Goal: Transaction & Acquisition: Purchase product/service

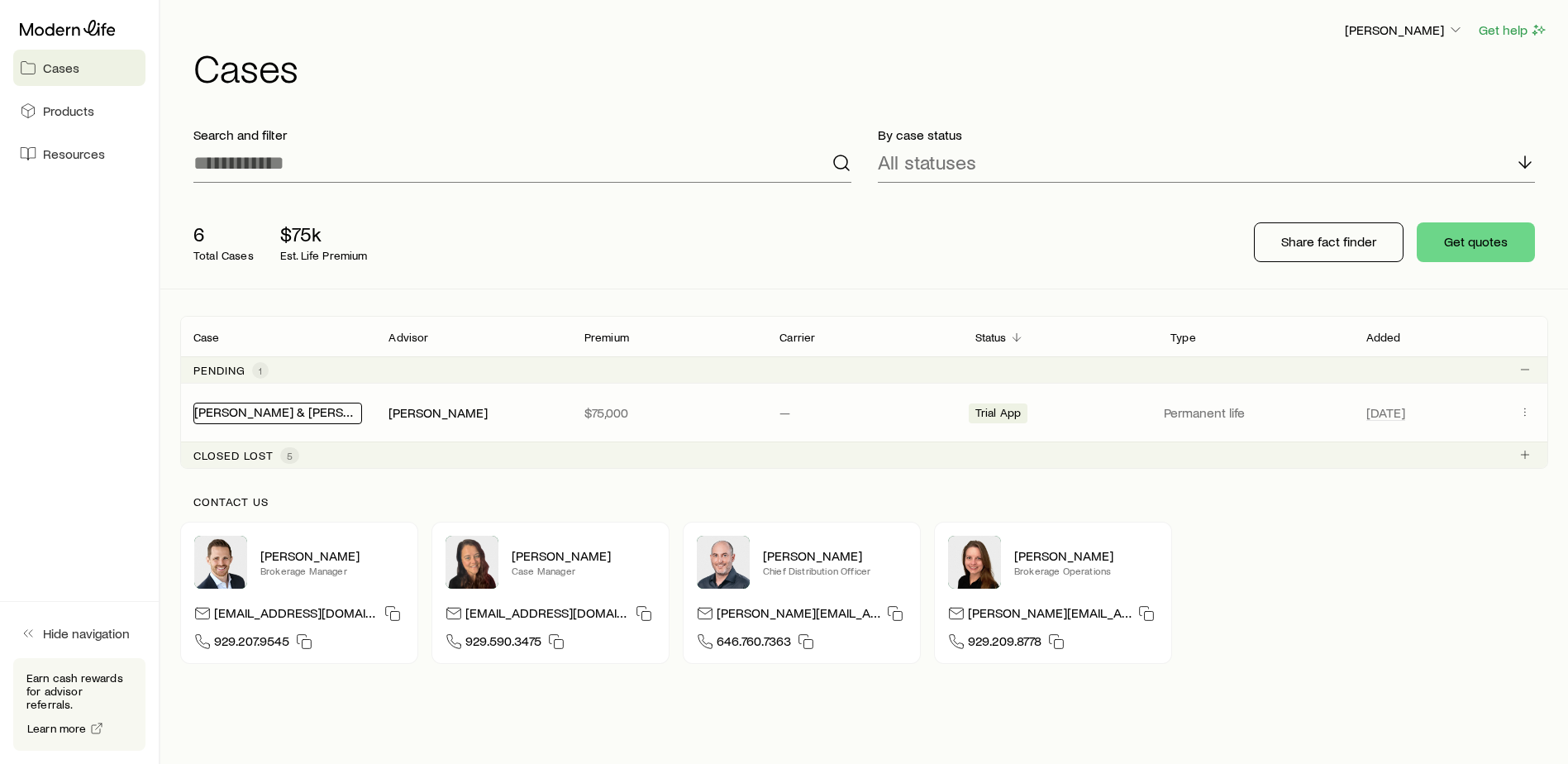
click at [233, 411] on link "[PERSON_NAME] & [PERSON_NAME] +1" at bounding box center [309, 411] width 228 height 16
click at [51, 118] on span "Products" at bounding box center [68, 111] width 51 height 17
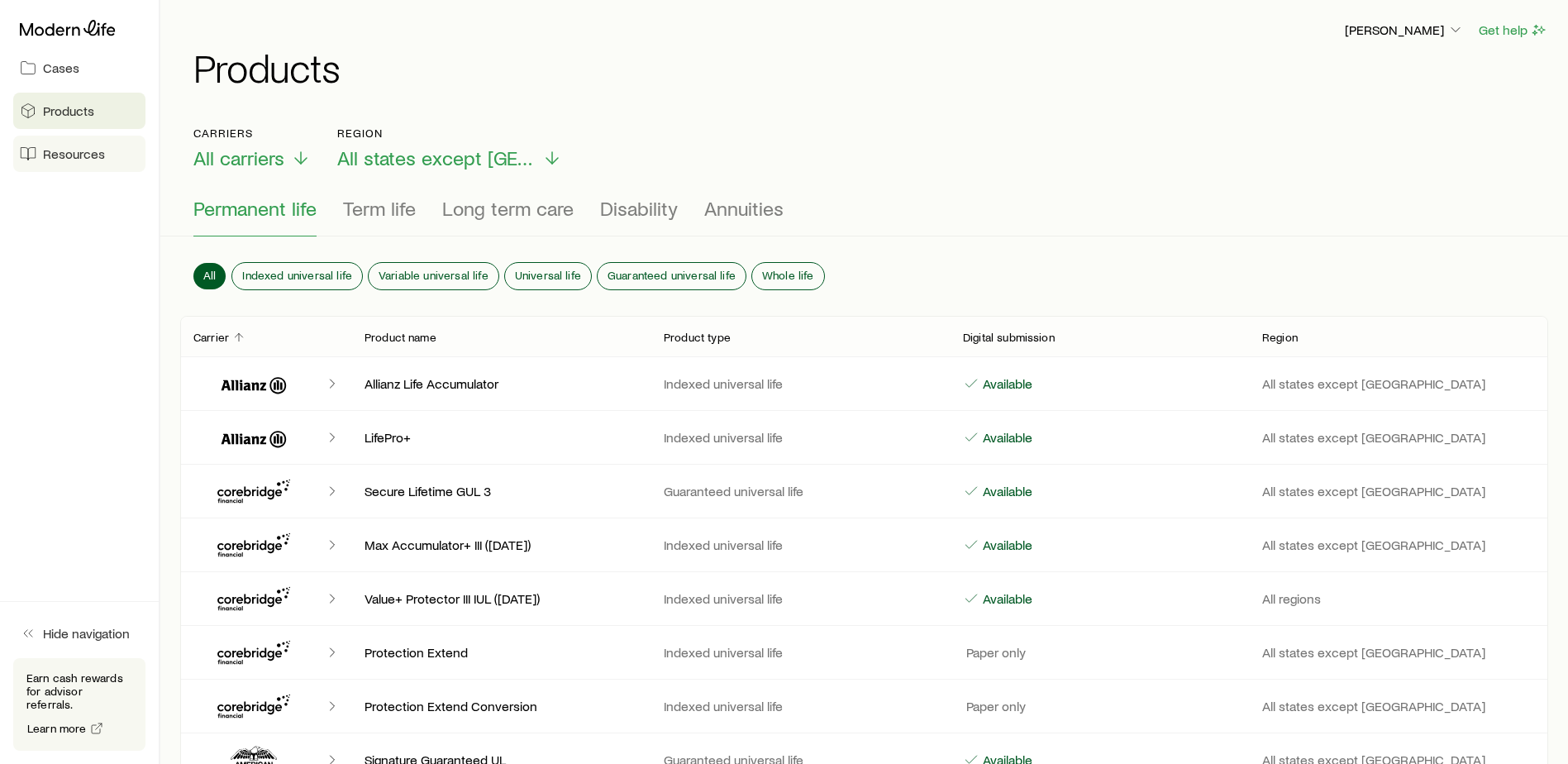
click at [70, 157] on span "Resources" at bounding box center [74, 154] width 62 height 17
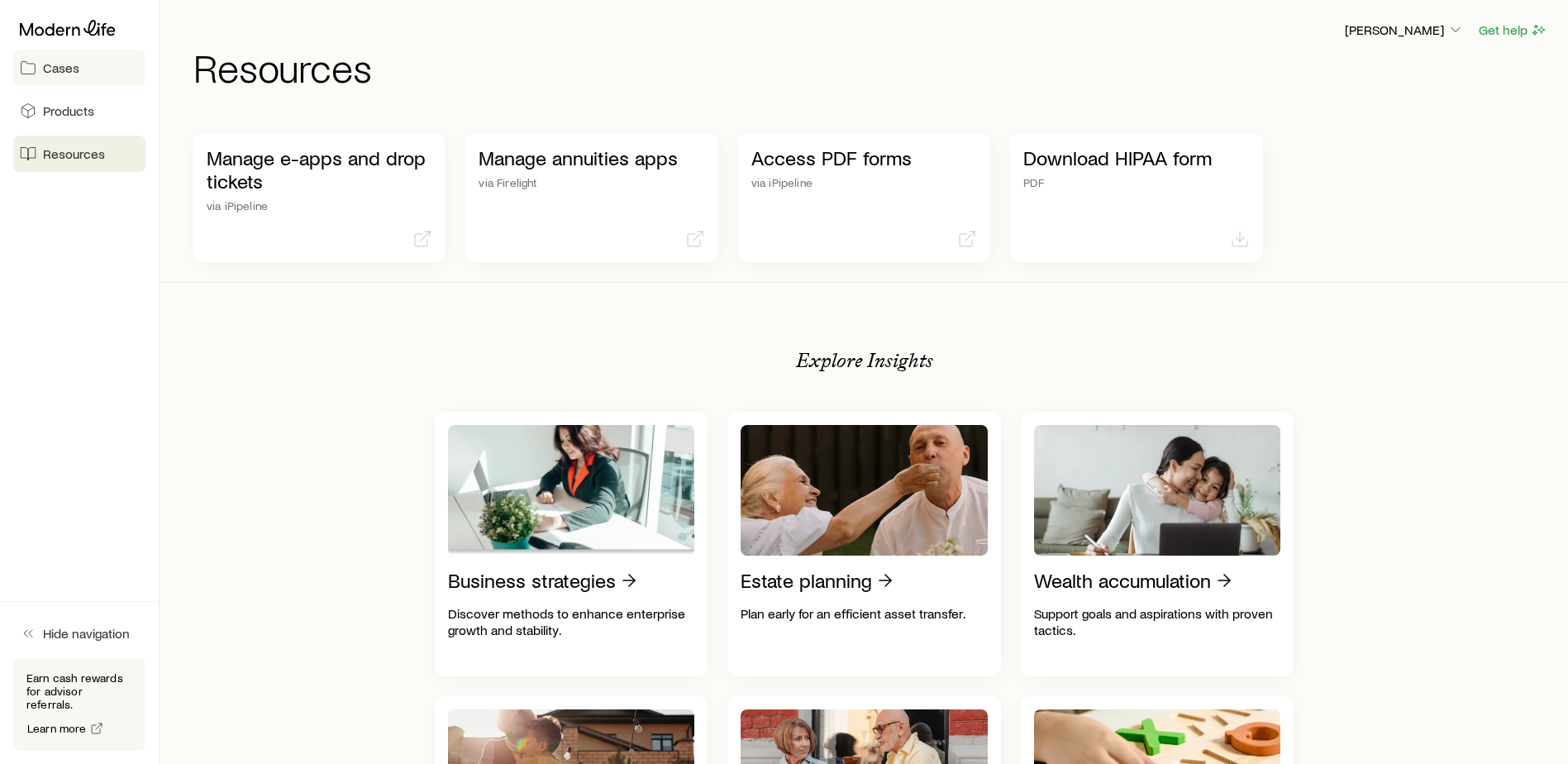
click at [65, 65] on span "Cases" at bounding box center [61, 68] width 36 height 17
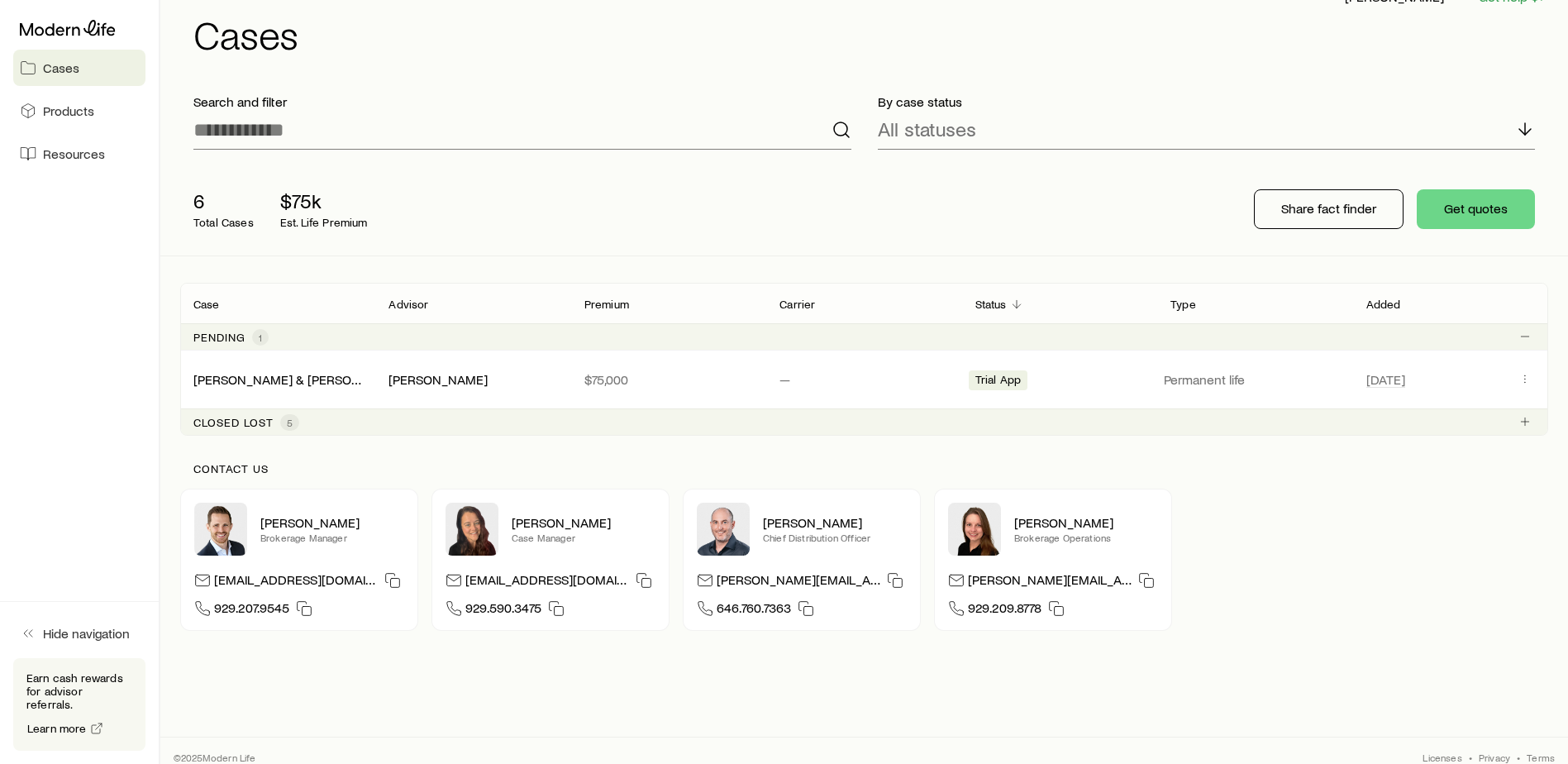
scroll to position [46, 0]
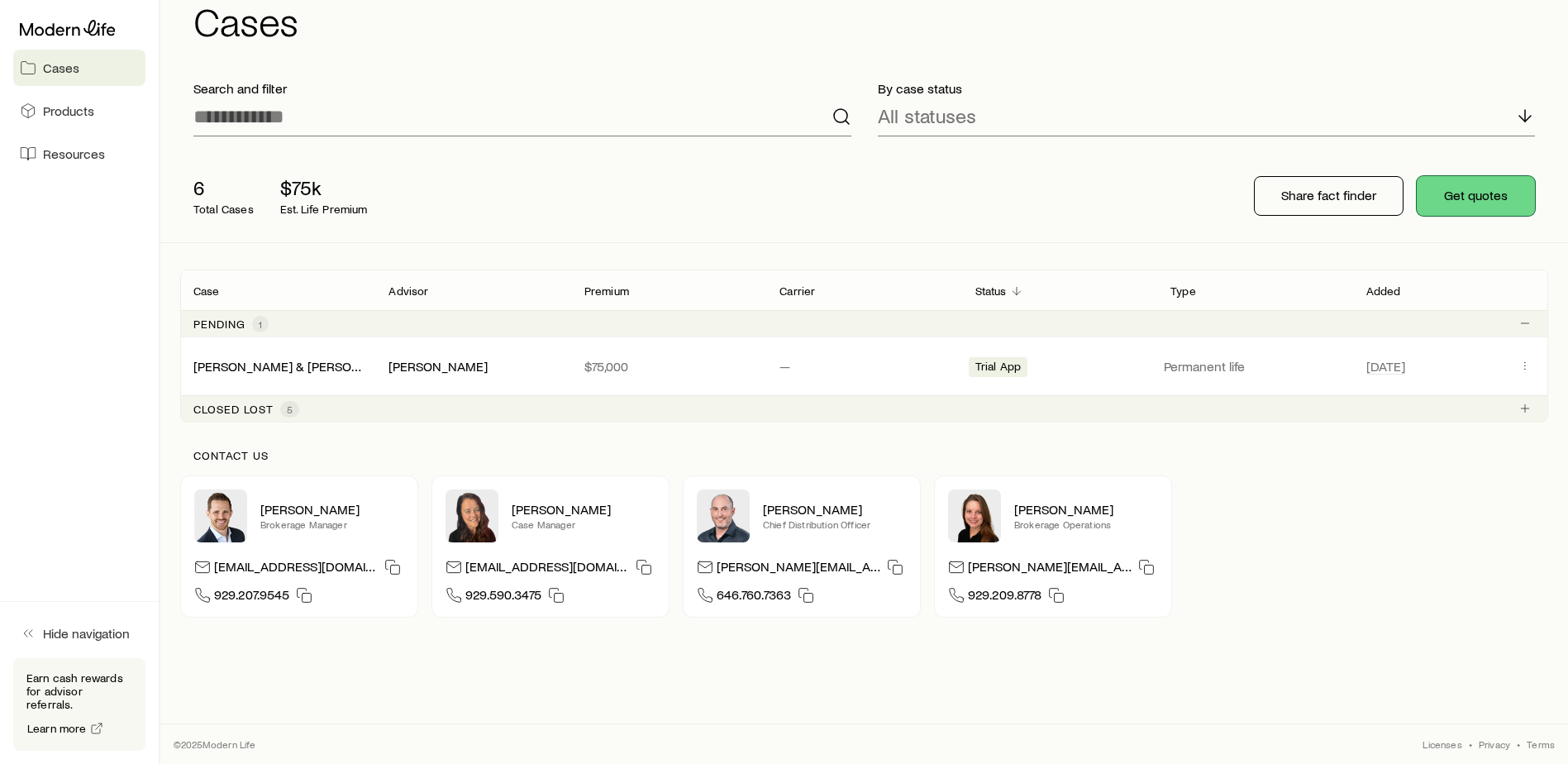
click at [1458, 201] on button "Get quotes" at bounding box center [1476, 196] width 118 height 39
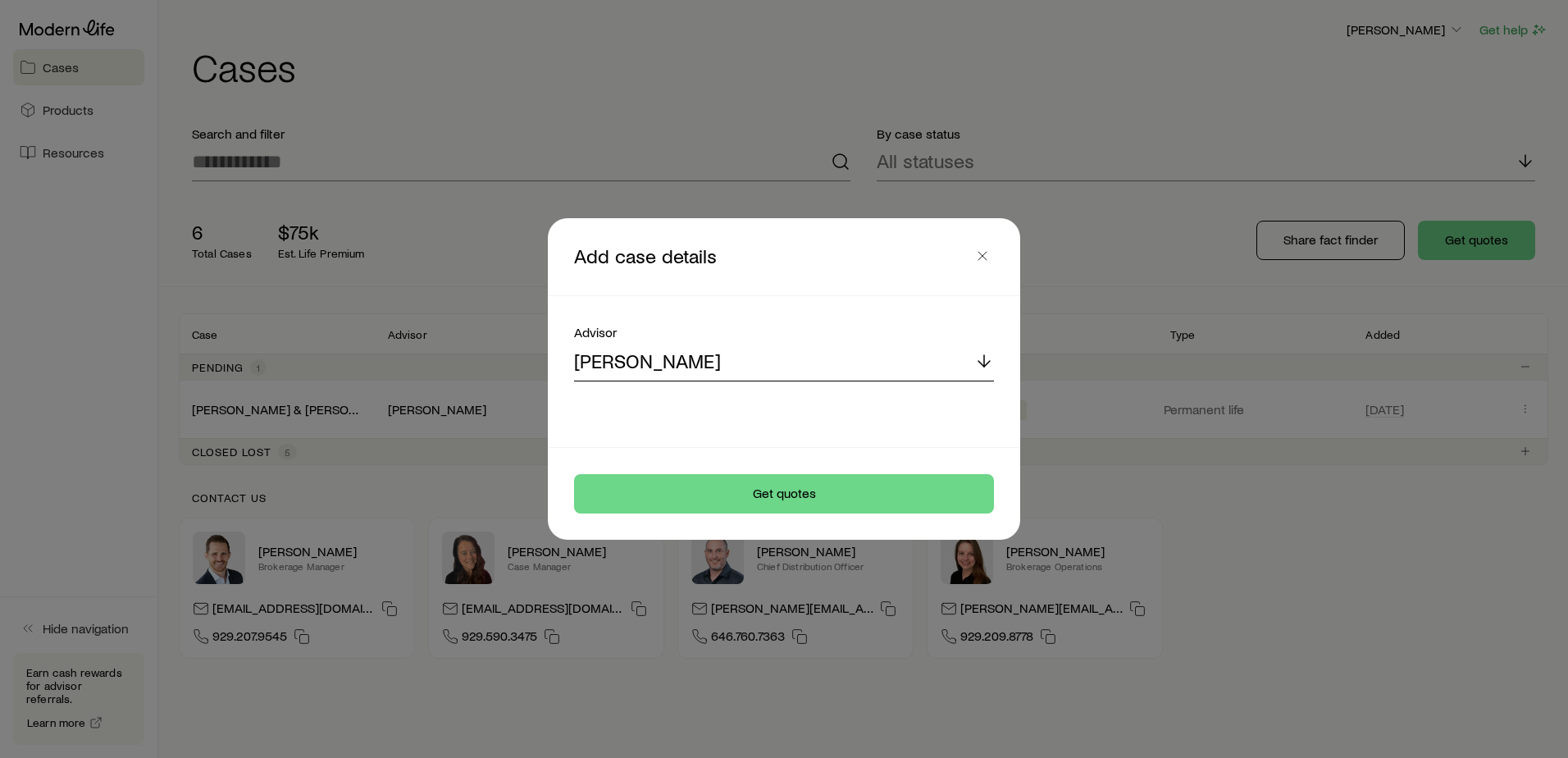
click at [982, 359] on icon at bounding box center [984, 360] width 20 height 20
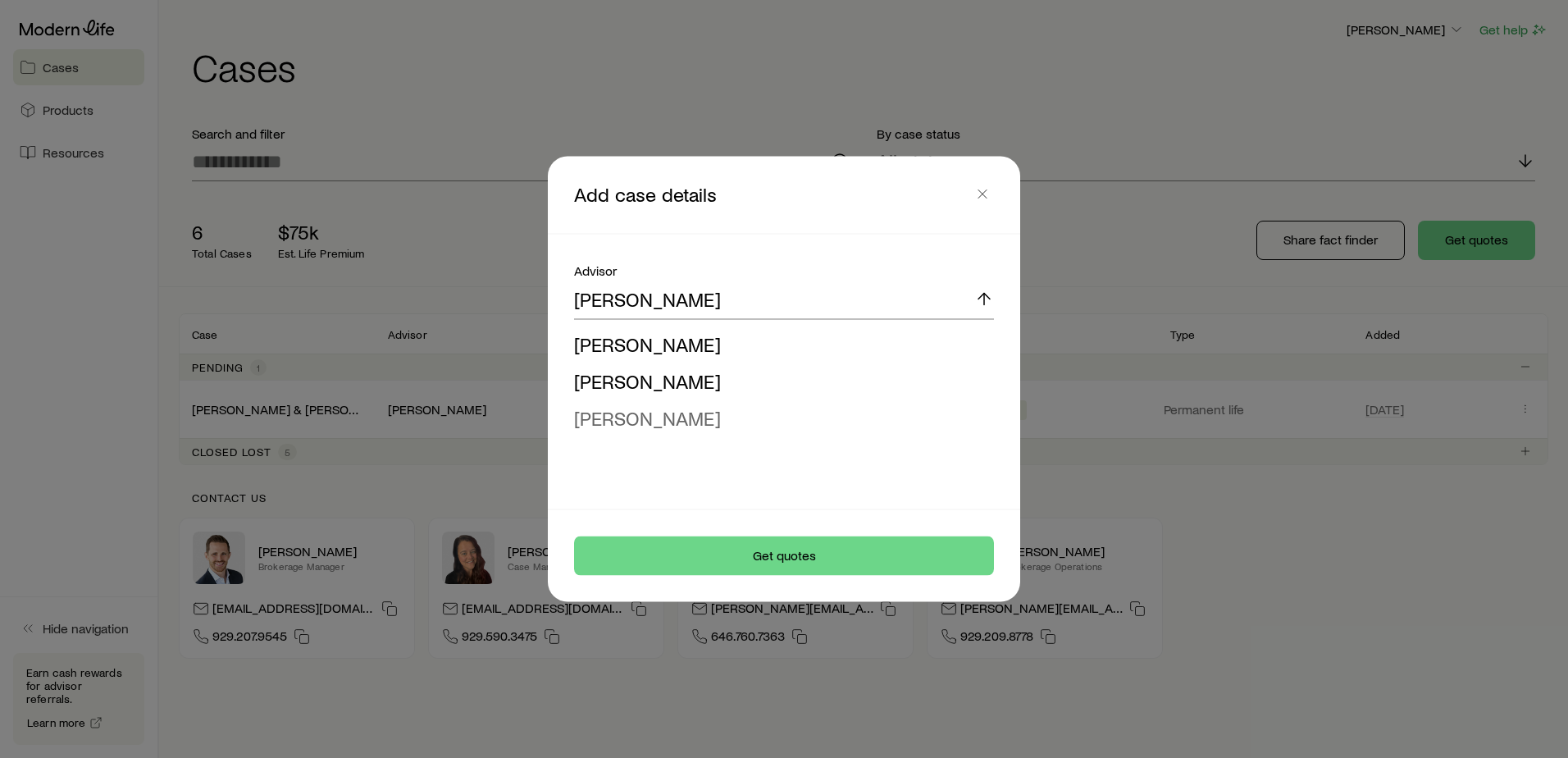
click at [694, 411] on span "[PERSON_NAME]" at bounding box center [647, 418] width 147 height 23
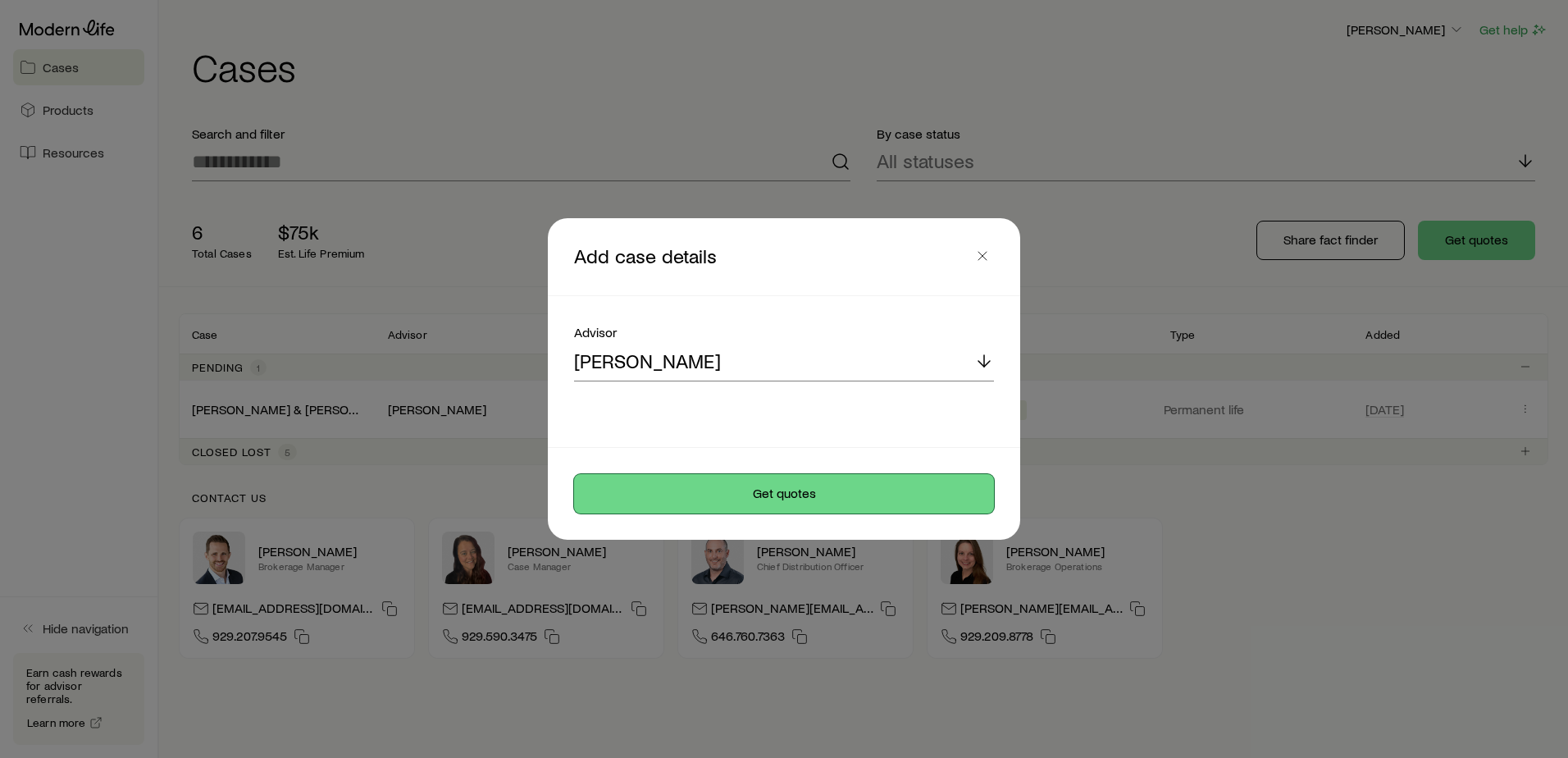
click at [780, 502] on button "Get quotes" at bounding box center [784, 493] width 420 height 39
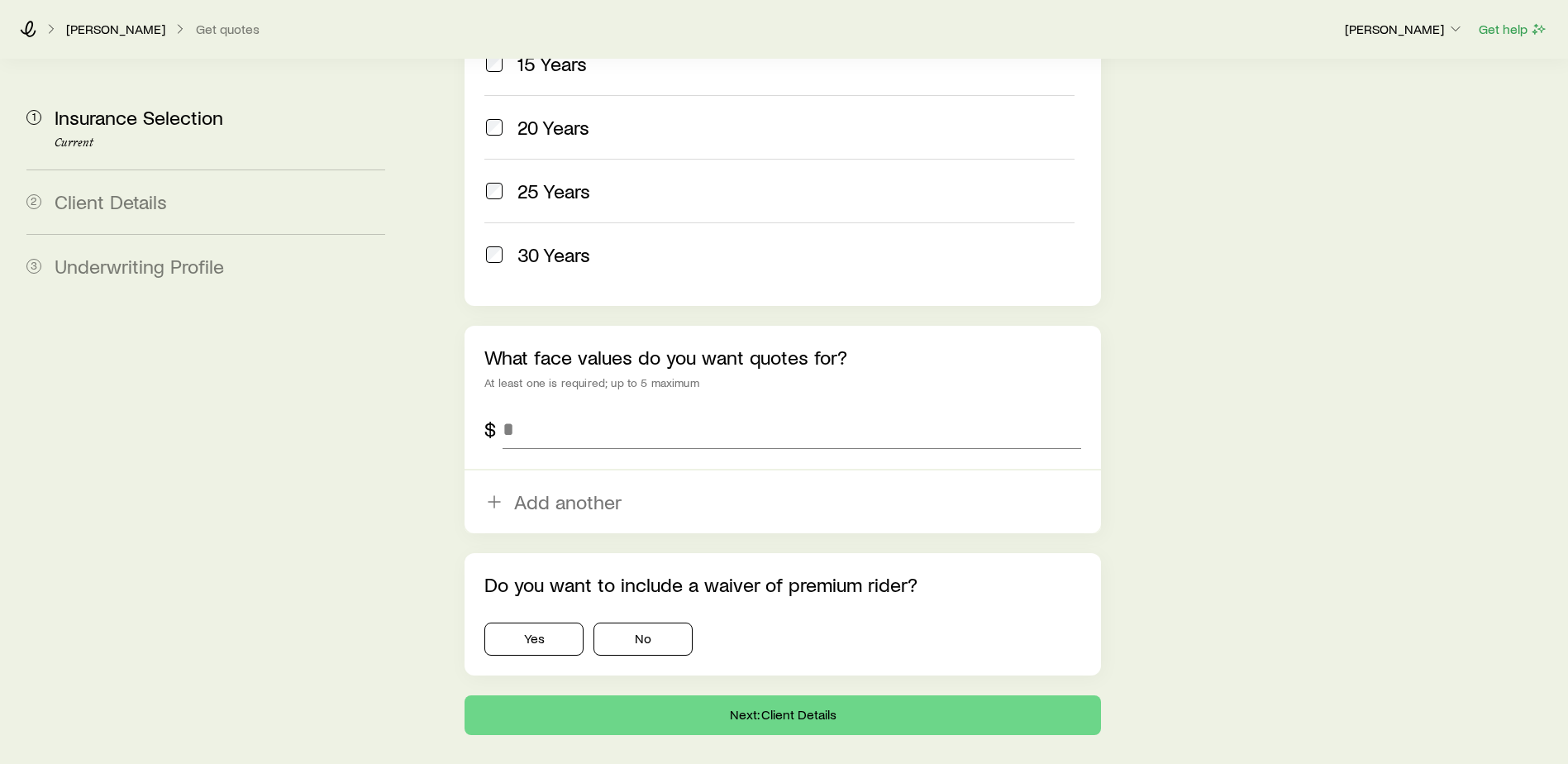
scroll to position [923, 0]
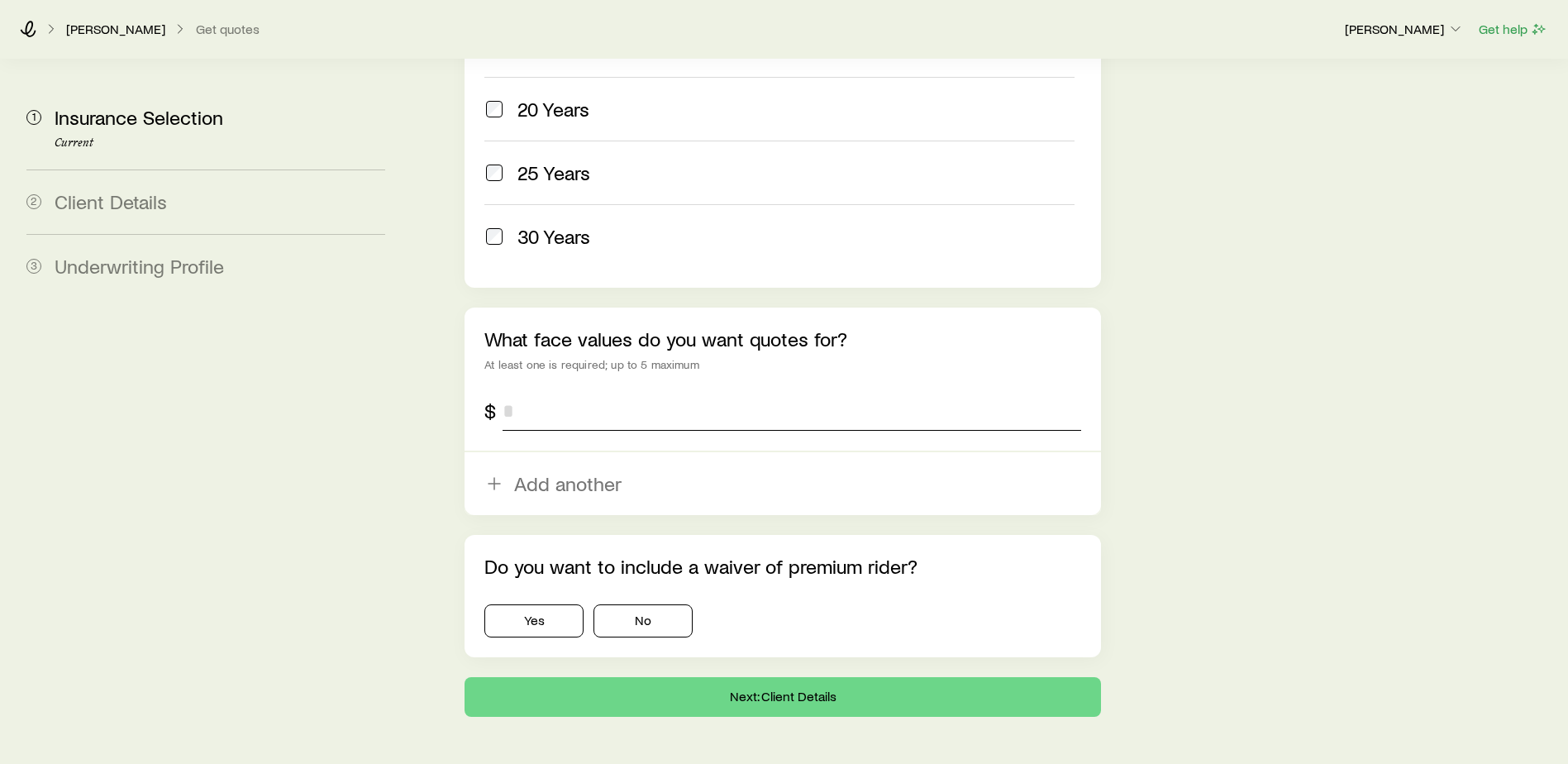
click at [594, 391] on input "tel" at bounding box center [792, 411] width 579 height 39
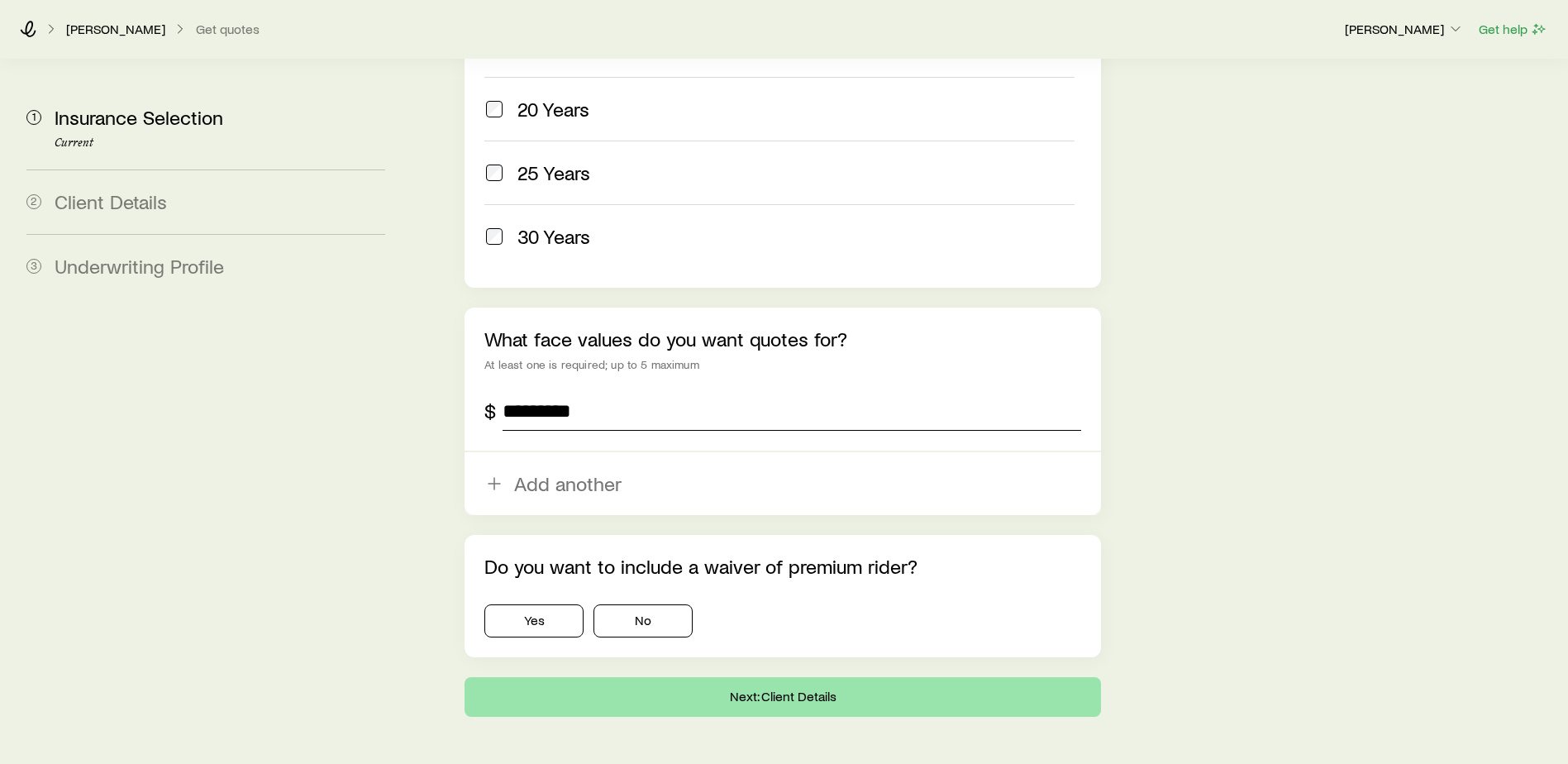
type input "*********"
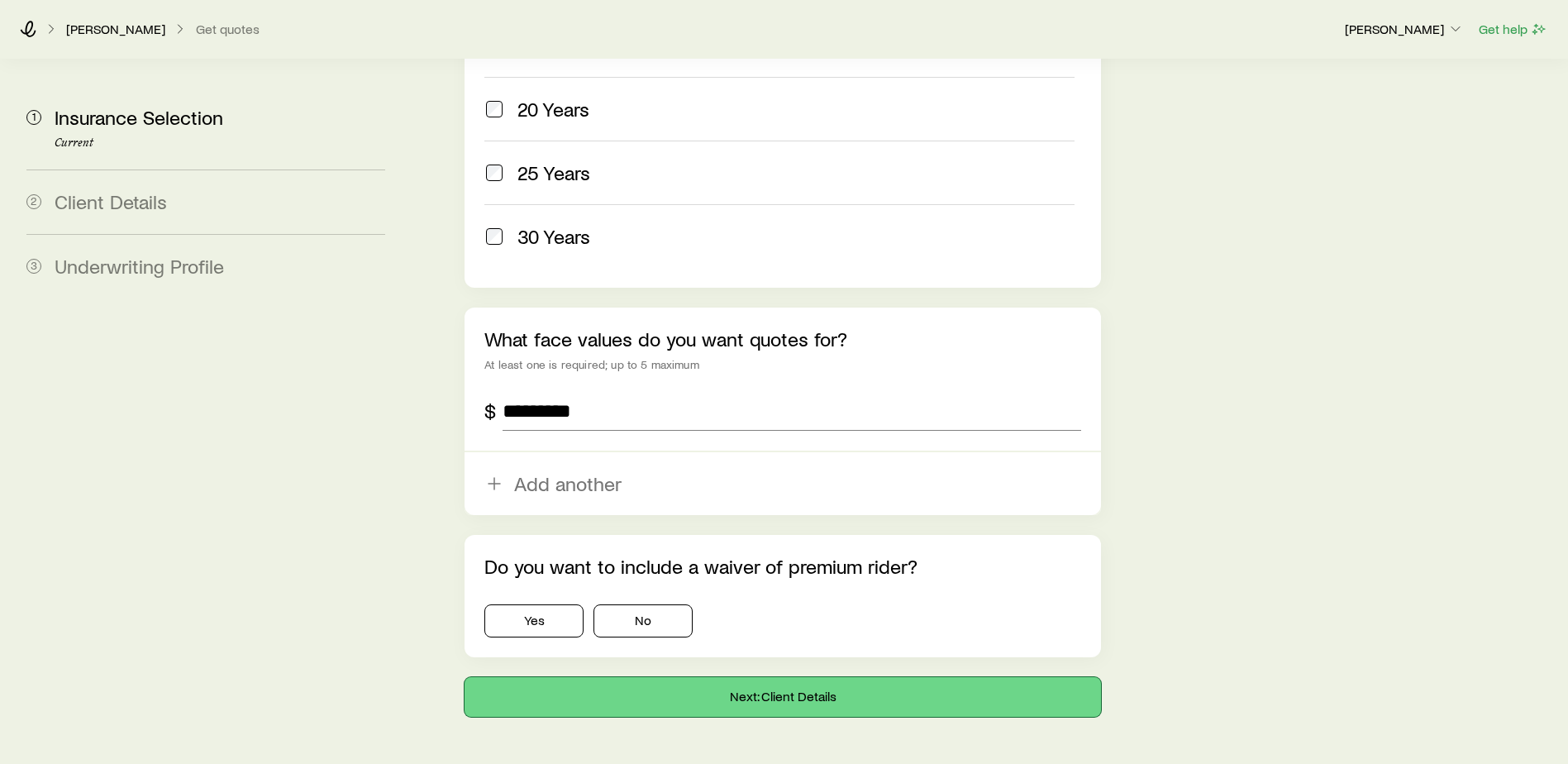
click at [728, 677] on button "Next: Client Details" at bounding box center [783, 696] width 637 height 39
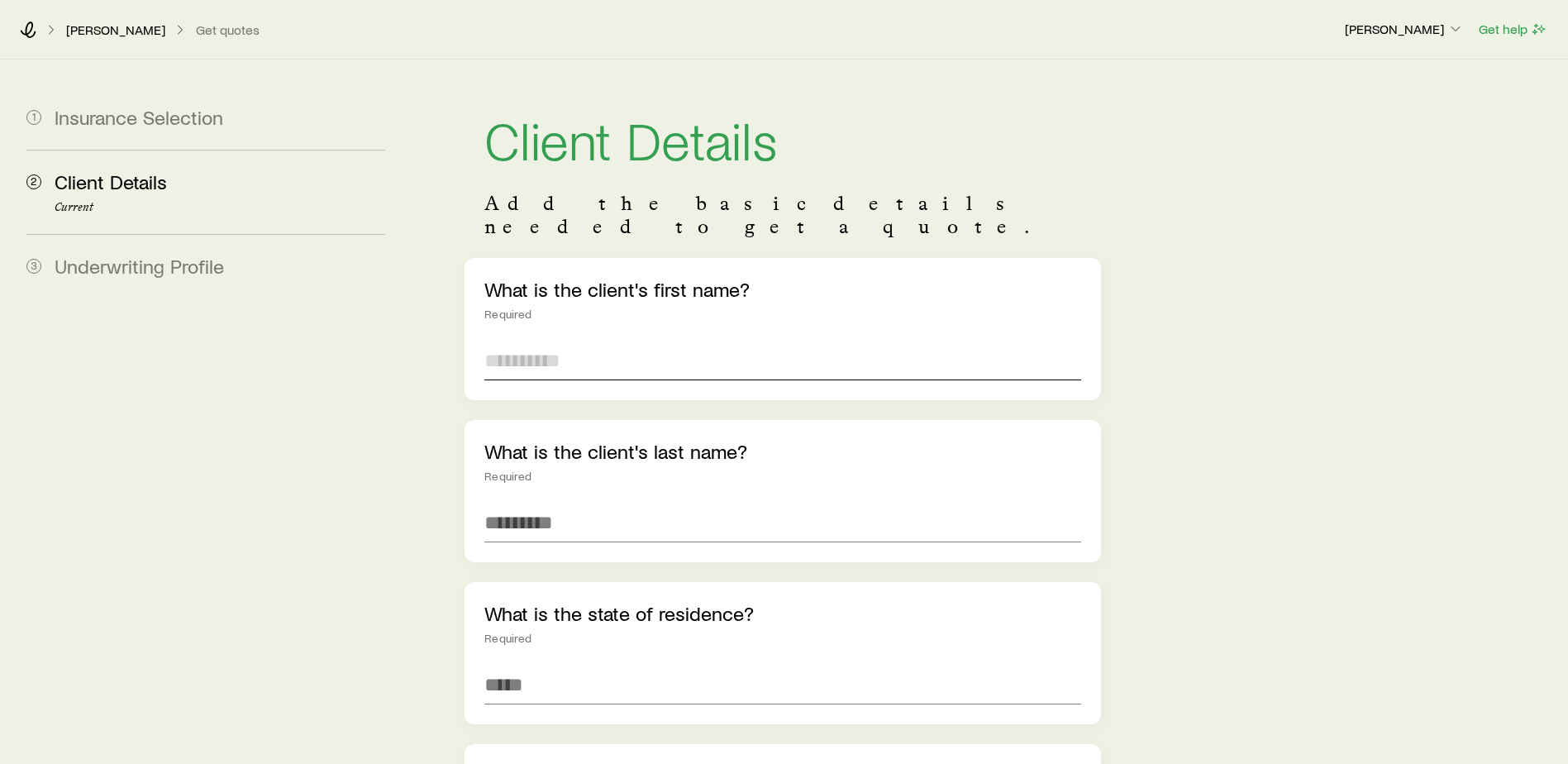
click at [638, 346] on input "text" at bounding box center [782, 360] width 597 height 39
type input "********"
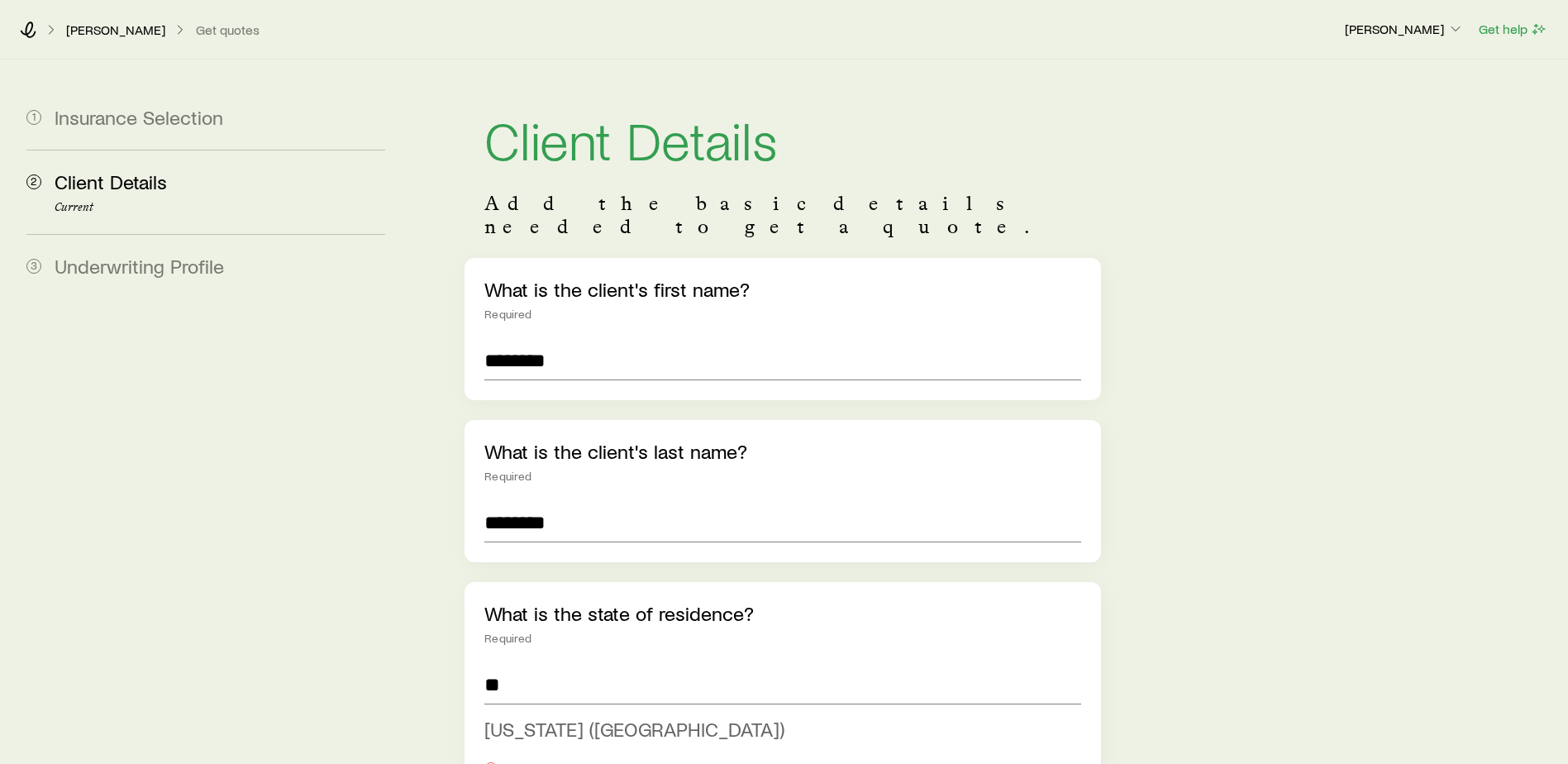
click at [546, 717] on span "[US_STATE] ([GEOGRAPHIC_DATA])" at bounding box center [634, 728] width 300 height 24
type input "**********"
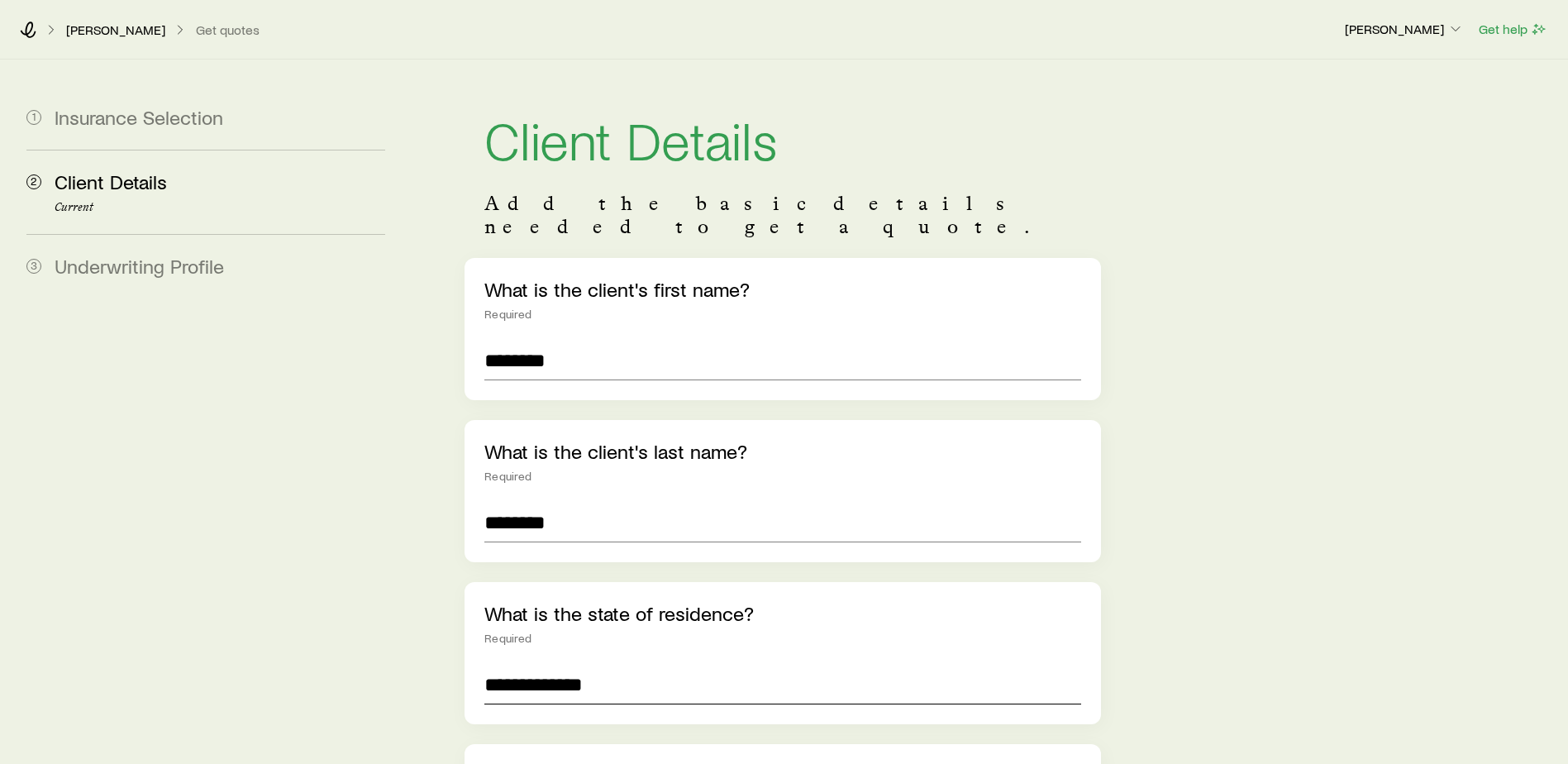
scroll to position [441, 0]
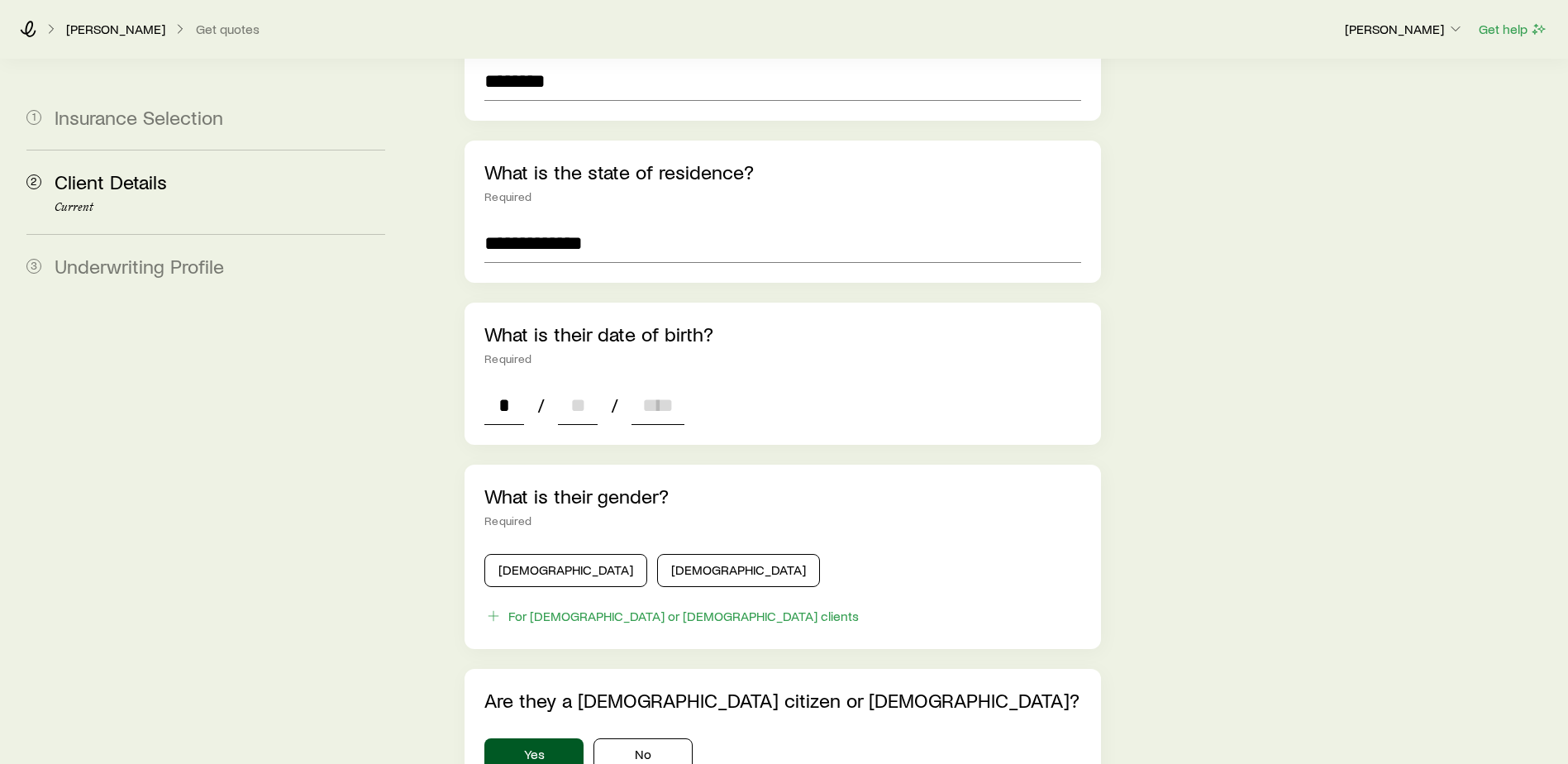
type input "**"
type input "****"
type input "*"
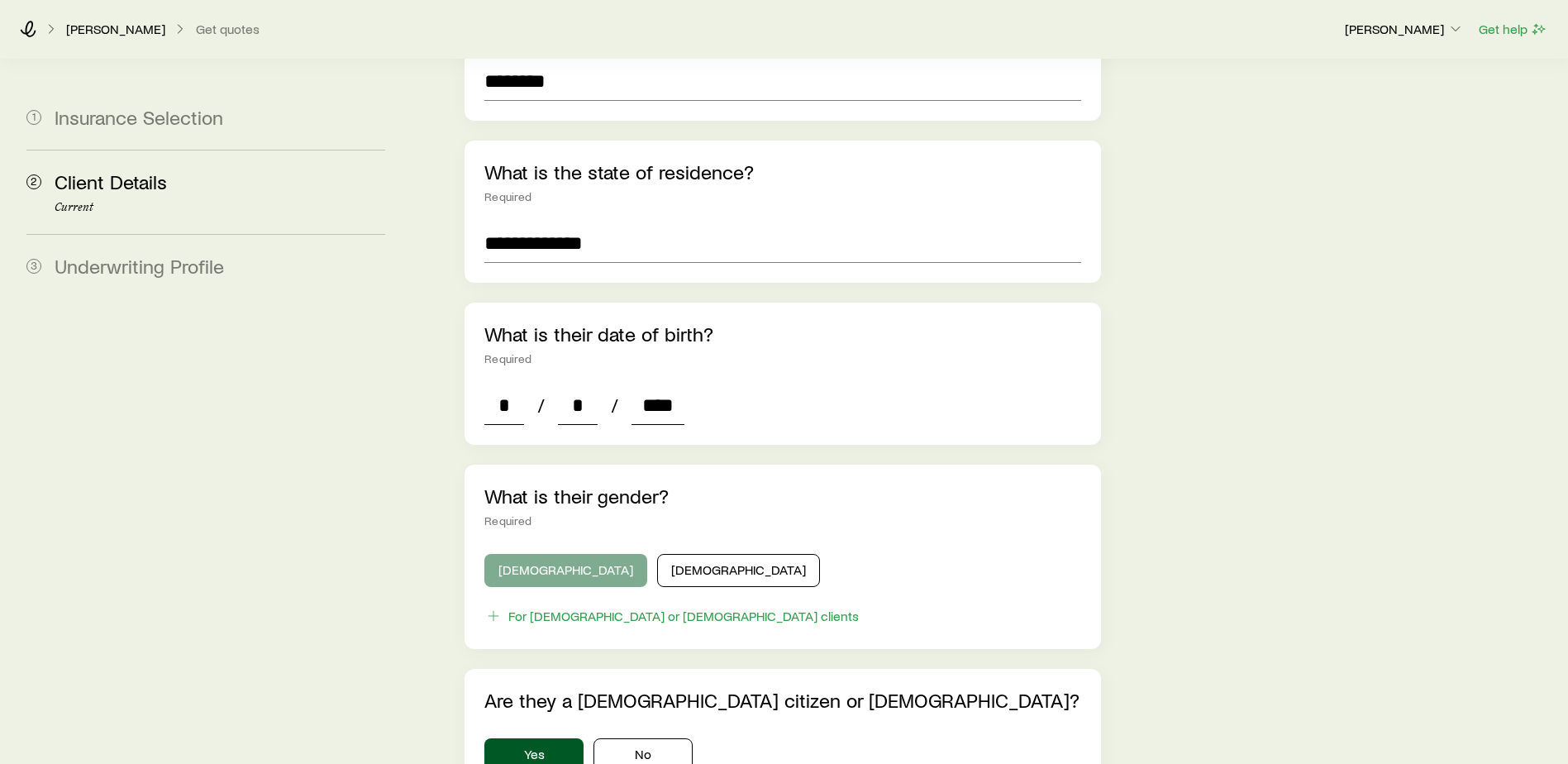
type input "****"
click at [555, 554] on button "[DEMOGRAPHIC_DATA]" at bounding box center [566, 571] width 163 height 33
click at [545, 739] on button "Yes" at bounding box center [533, 755] width 99 height 33
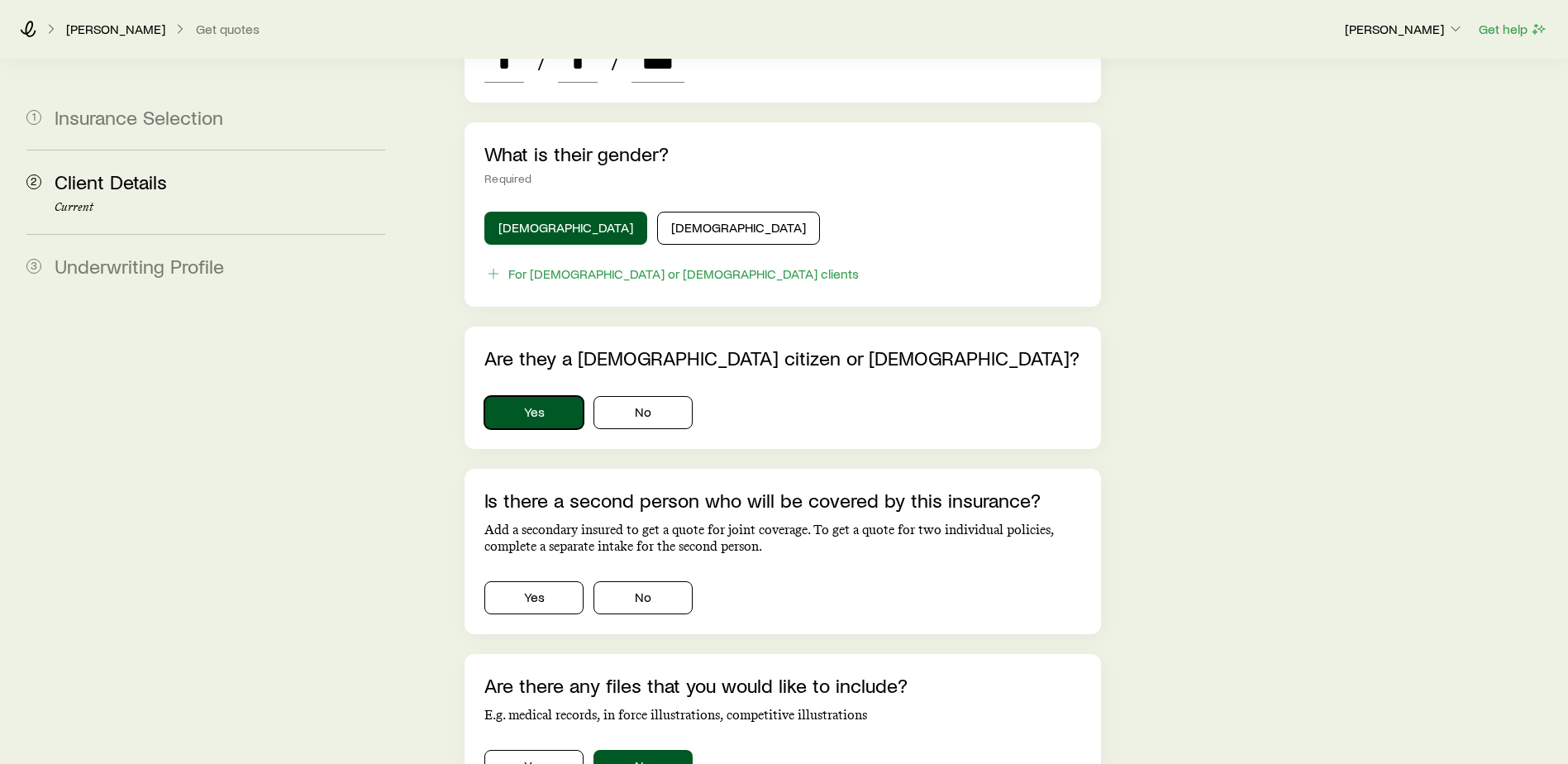
scroll to position [860, 0]
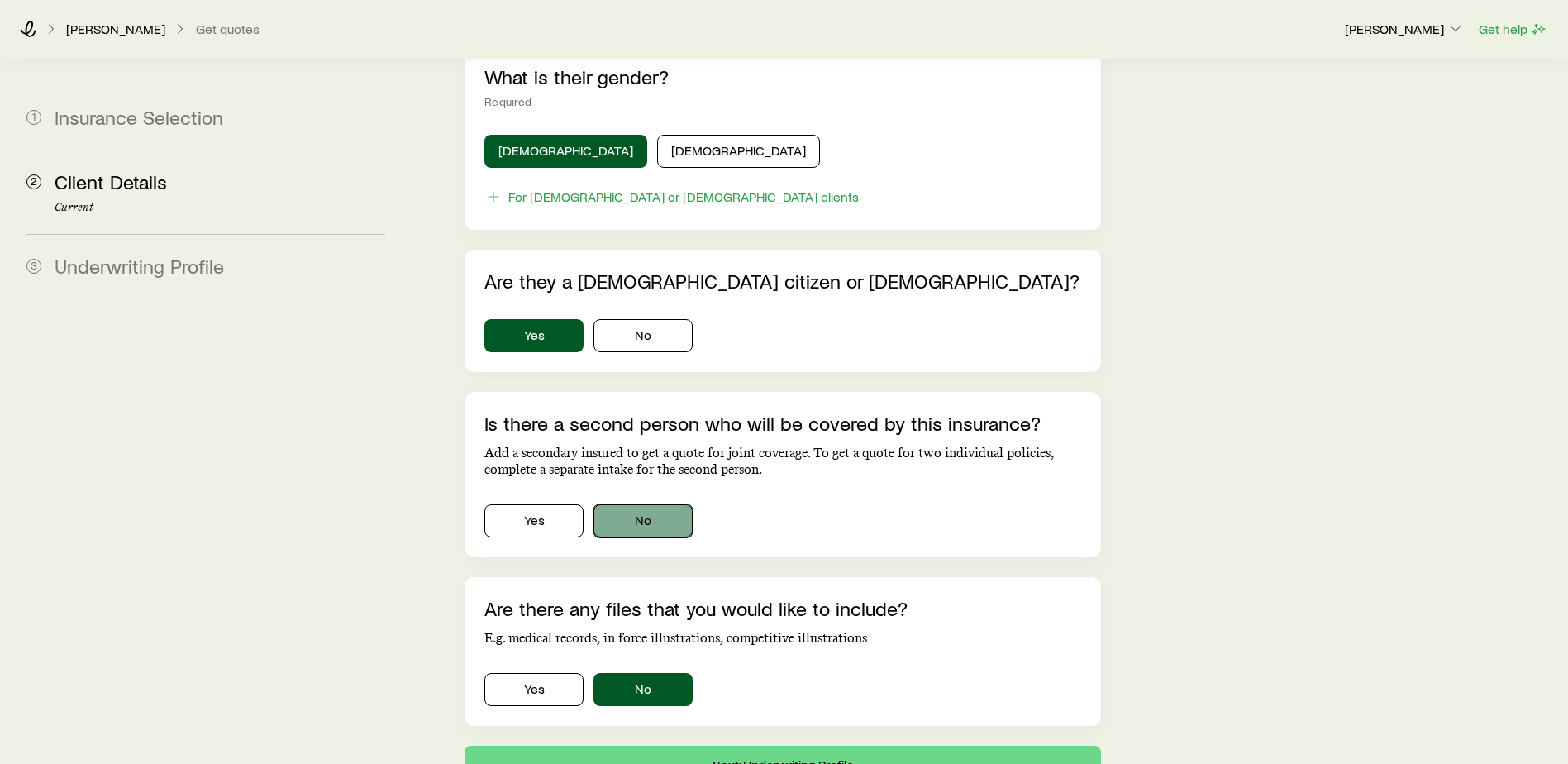
click at [616, 504] on button "No" at bounding box center [643, 521] width 99 height 33
click at [674, 673] on button "No" at bounding box center [643, 689] width 99 height 33
click at [875, 751] on button "Next: Underwriting Profile" at bounding box center [783, 765] width 637 height 39
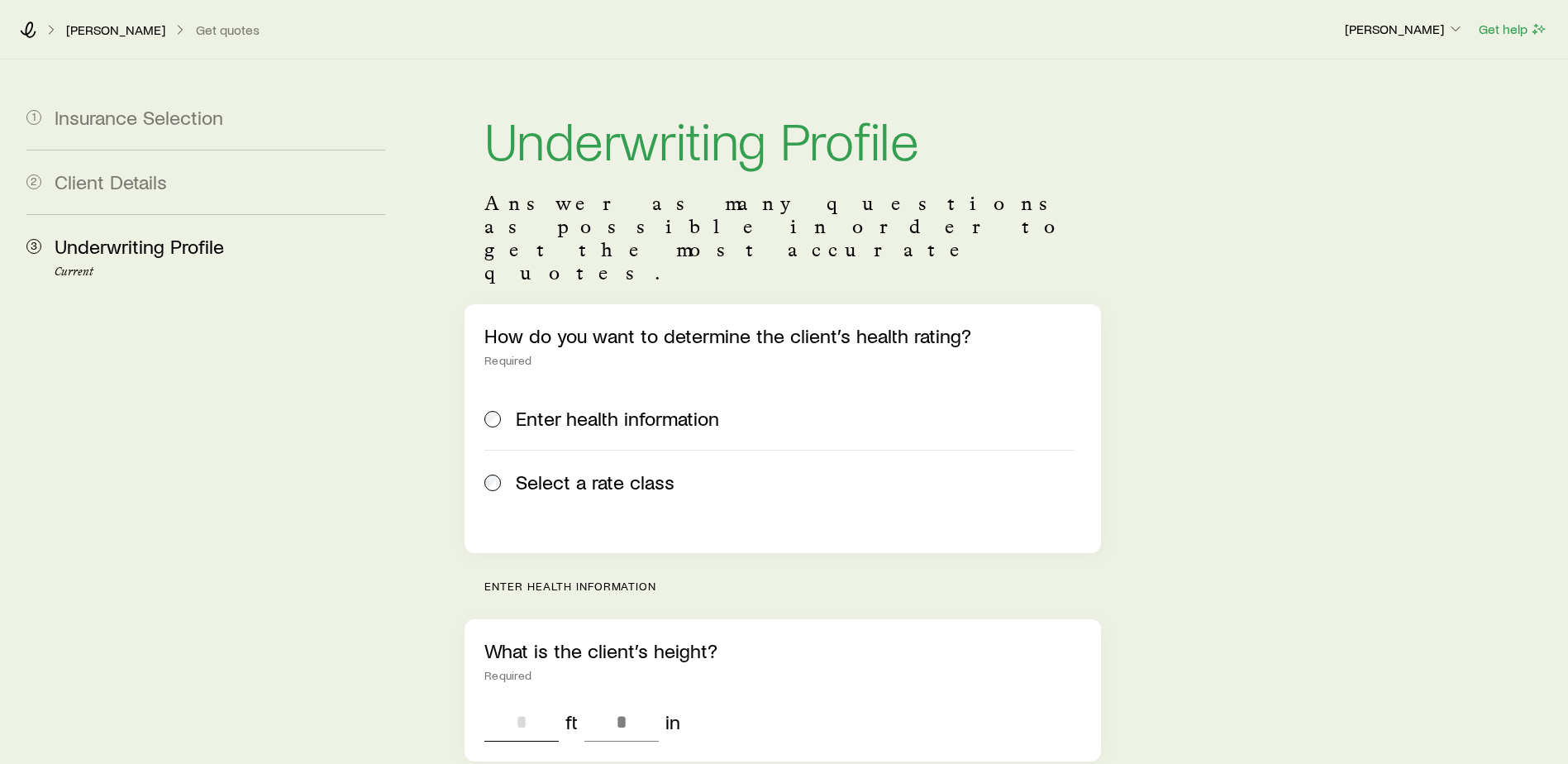
click at [522, 702] on input "tel" at bounding box center [521, 721] width 75 height 39
click at [631, 619] on div "Is this for a smoker? Required Yes No" at bounding box center [783, 690] width 637 height 142
click at [634, 709] on button "No" at bounding box center [643, 725] width 99 height 33
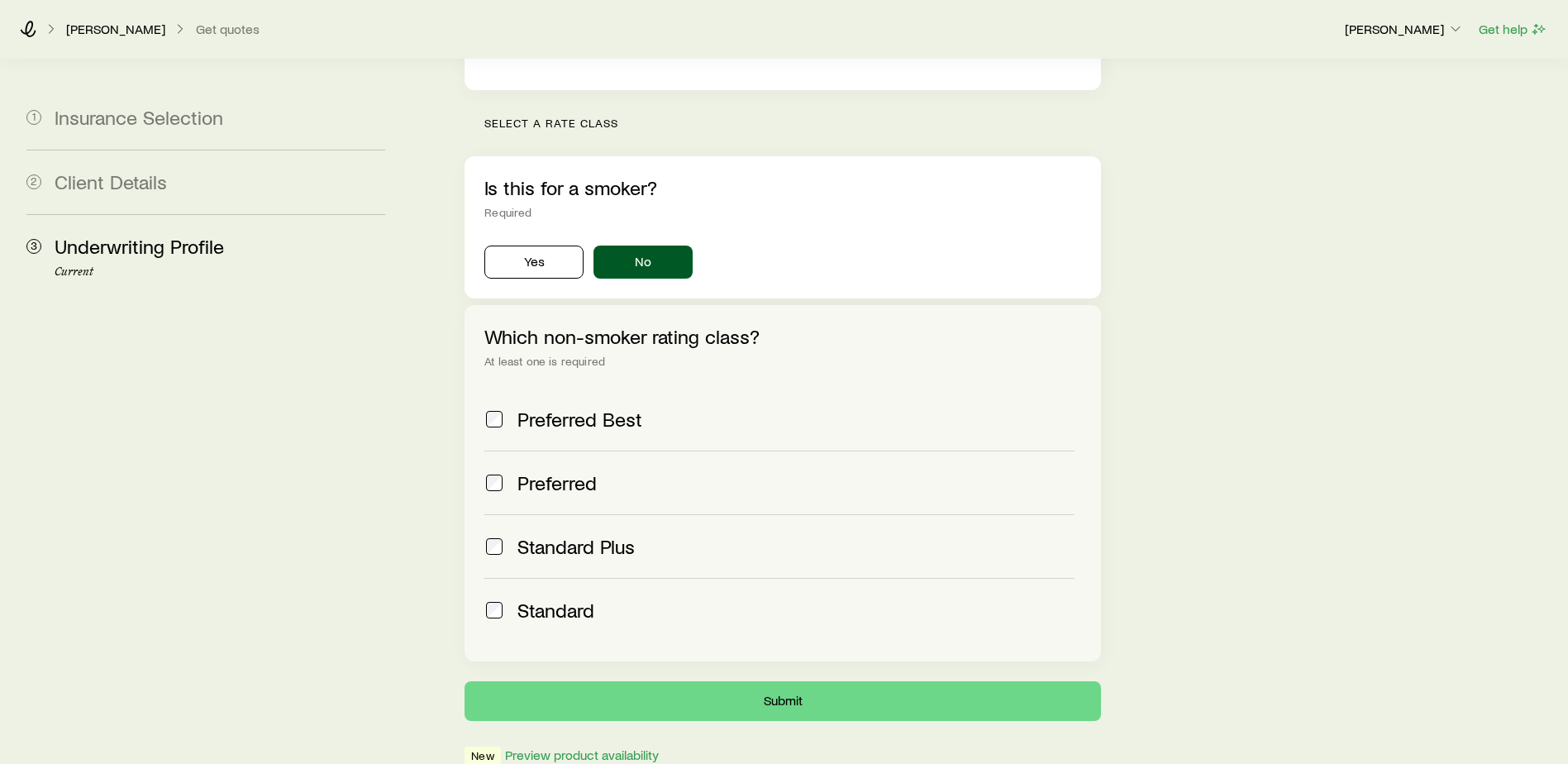
scroll to position [512, 0]
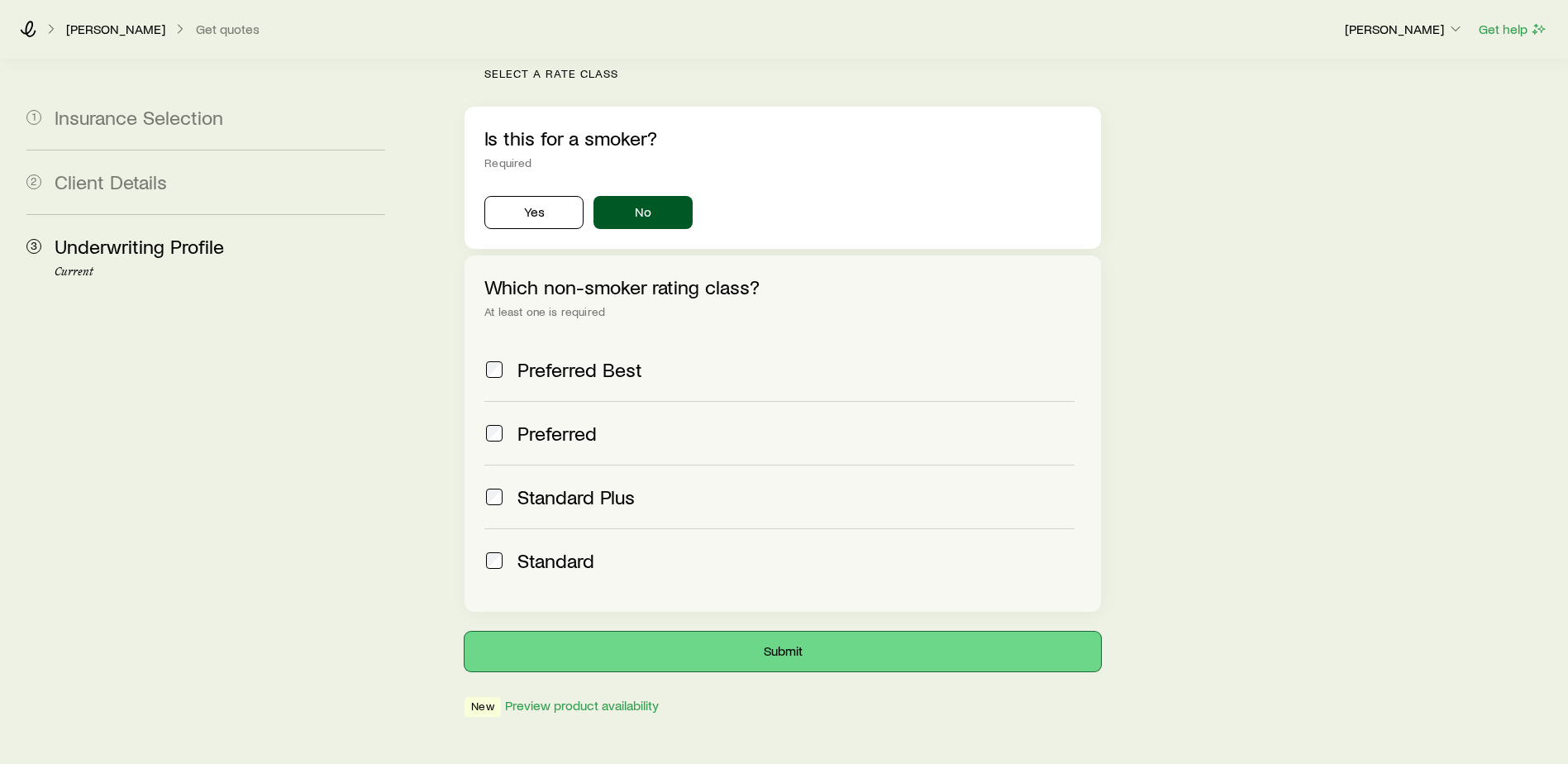
click at [805, 632] on button "Submit" at bounding box center [783, 651] width 637 height 39
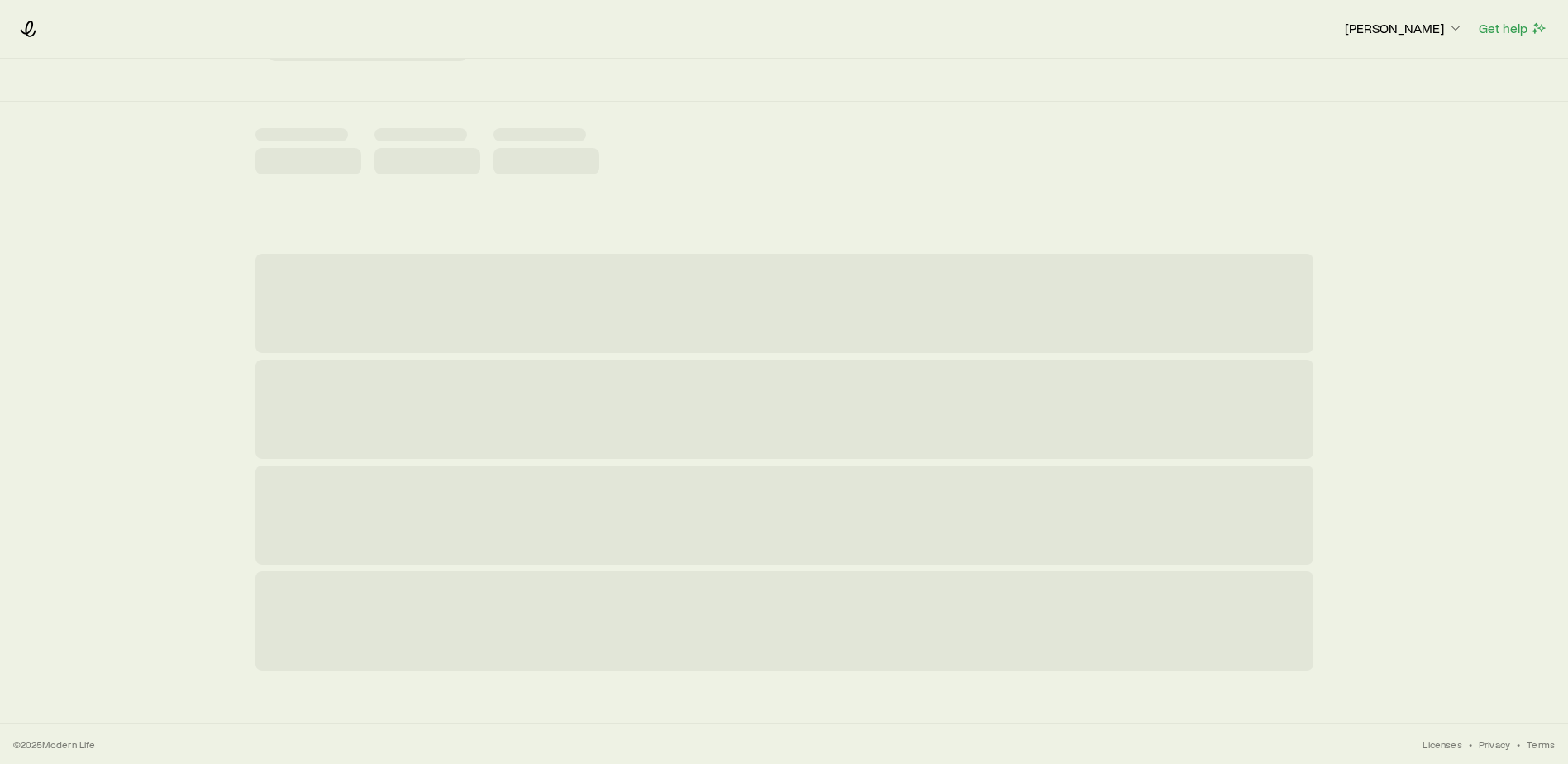
scroll to position [0, 0]
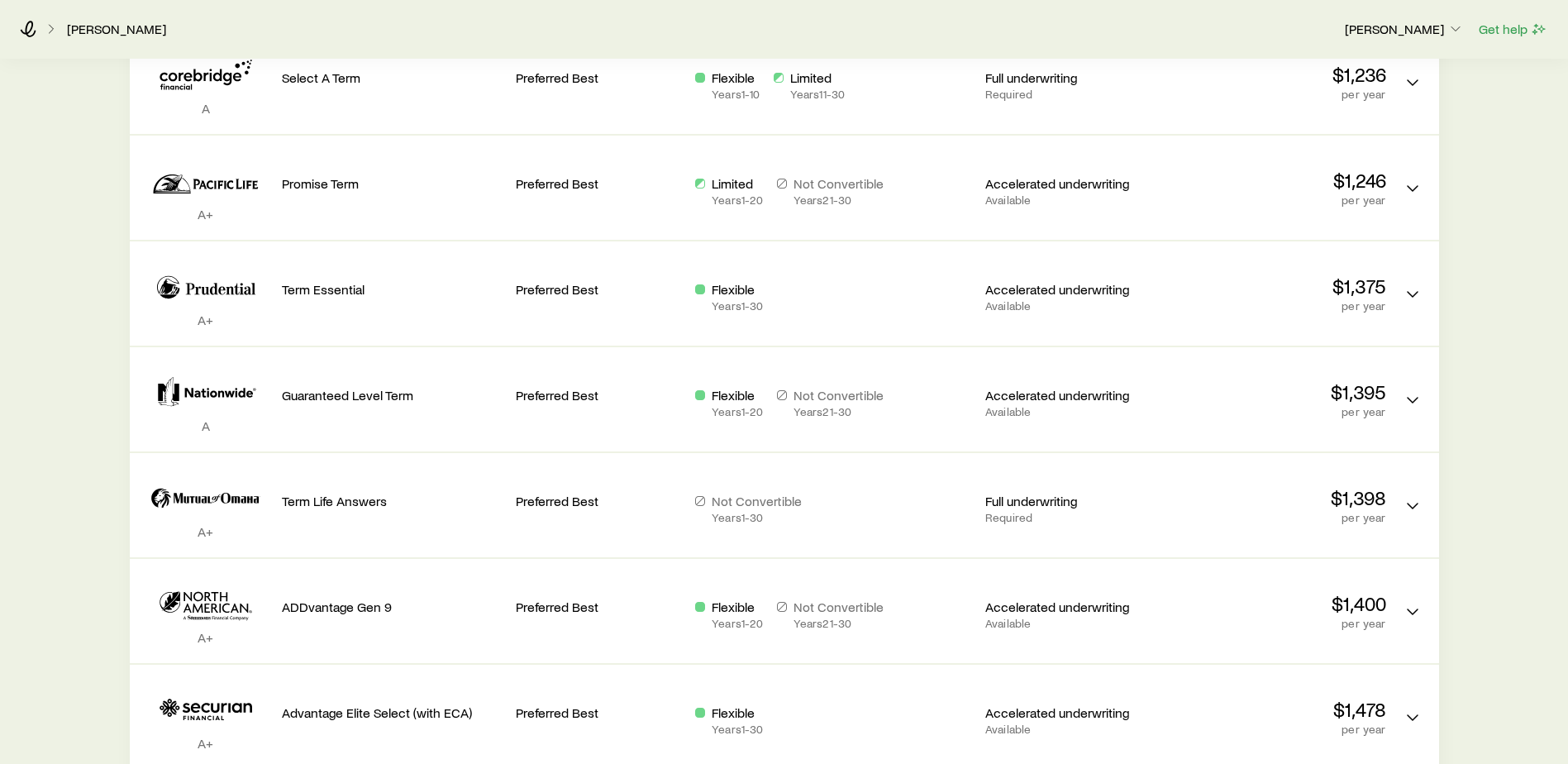
scroll to position [860, 0]
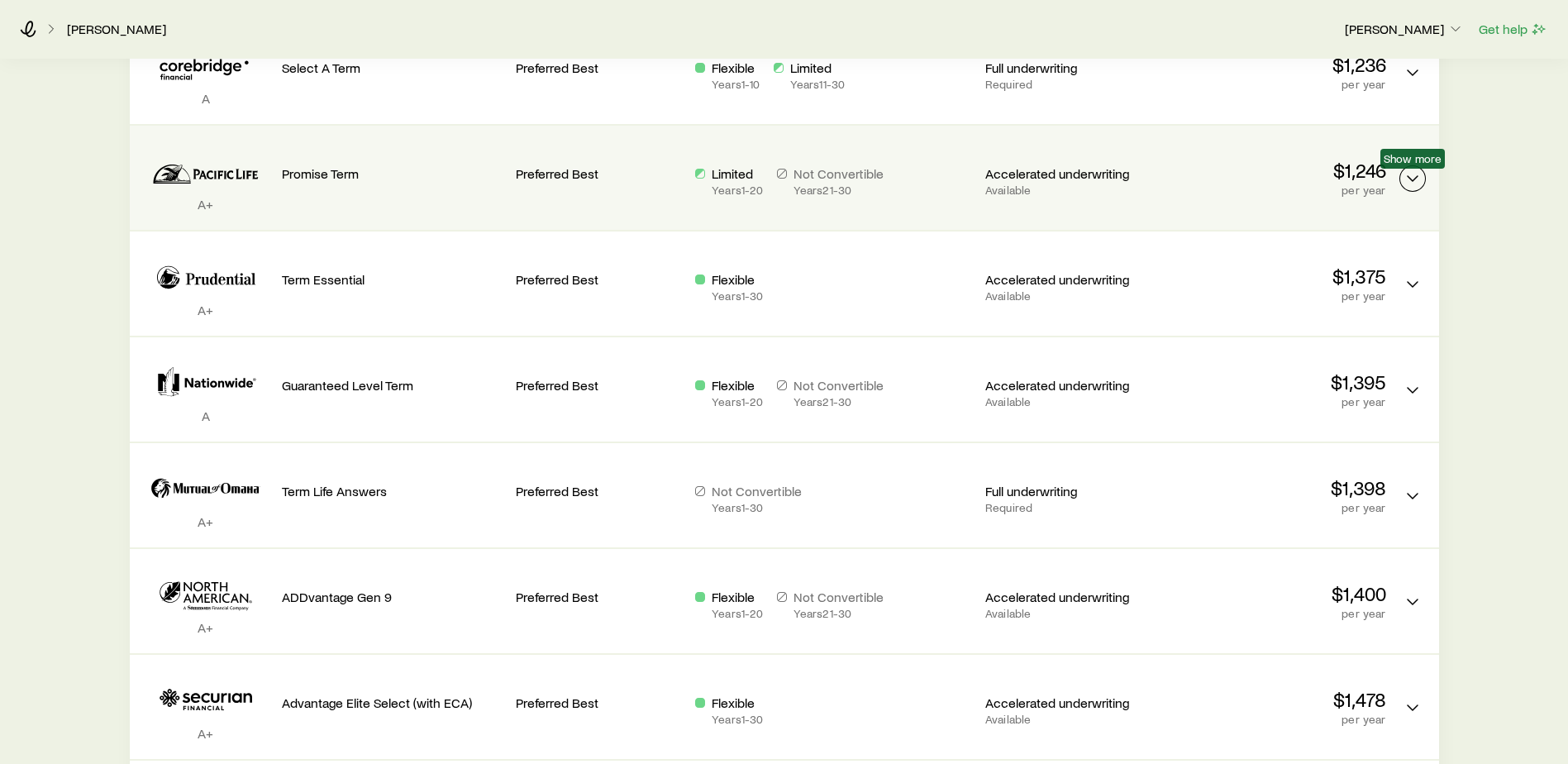
click at [1419, 174] on icon "Term quotes" at bounding box center [1413, 178] width 20 height 20
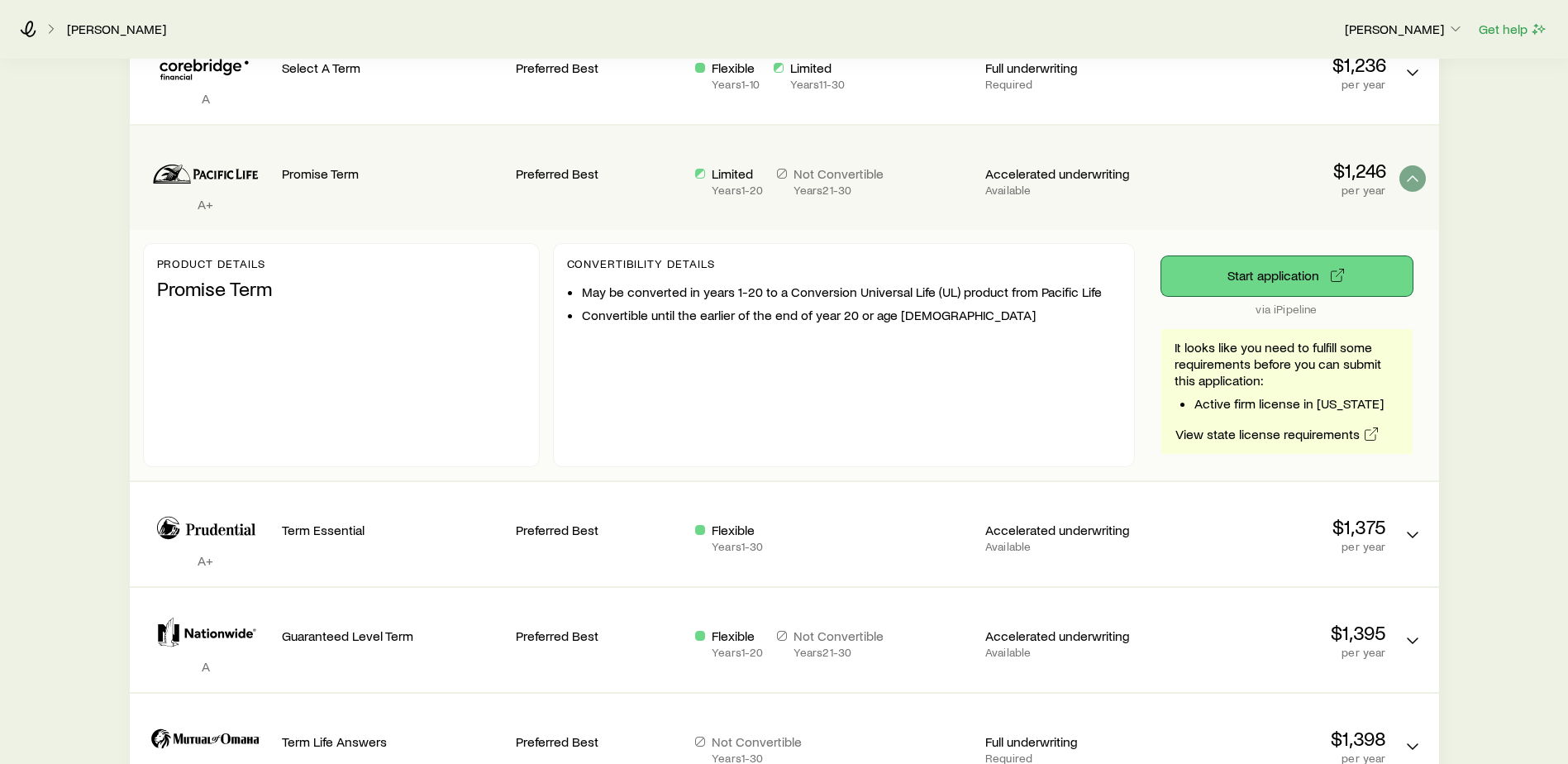
click at [1316, 271] on button "Start application" at bounding box center [1286, 275] width 252 height 39
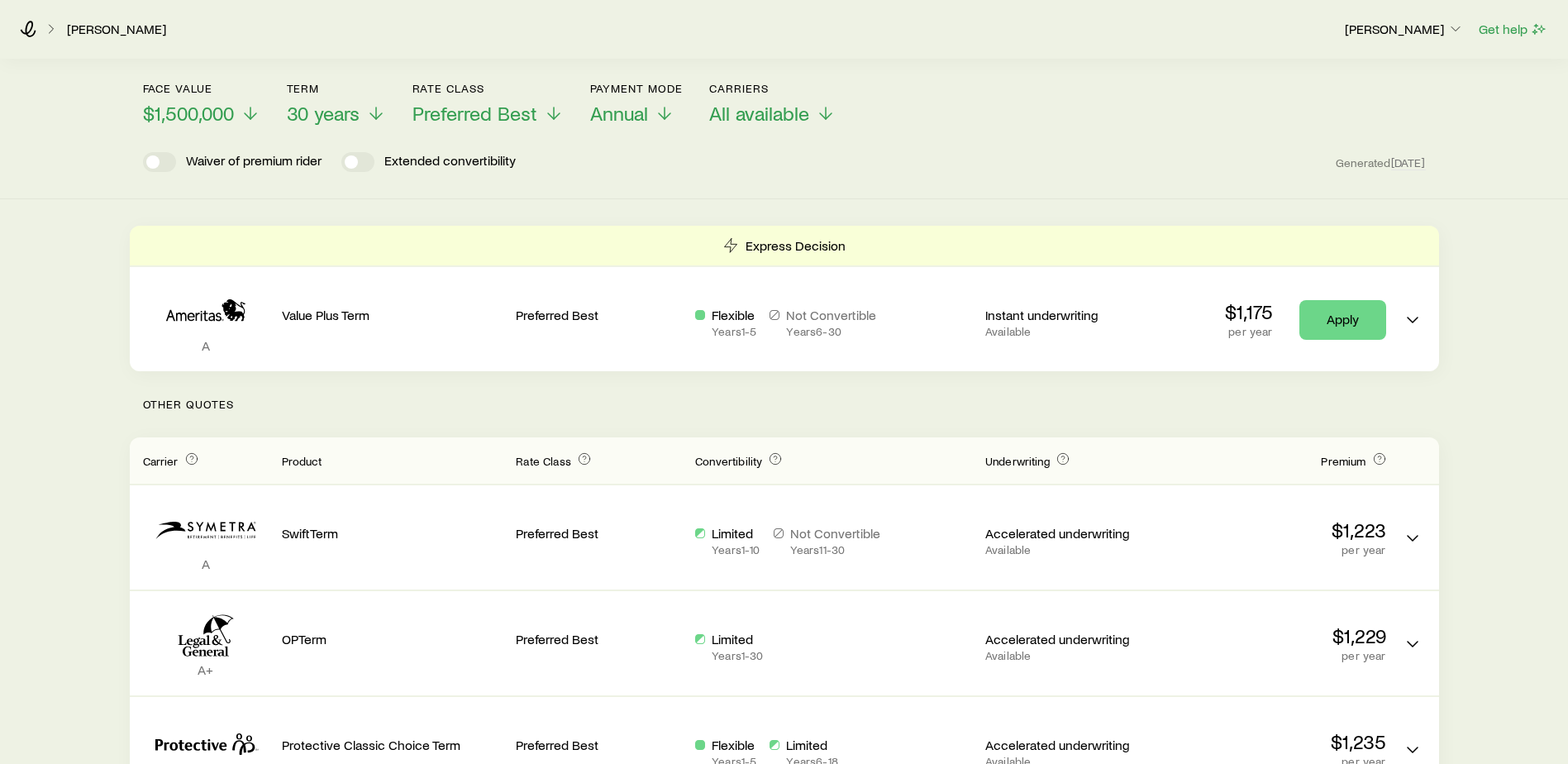
scroll to position [0, 0]
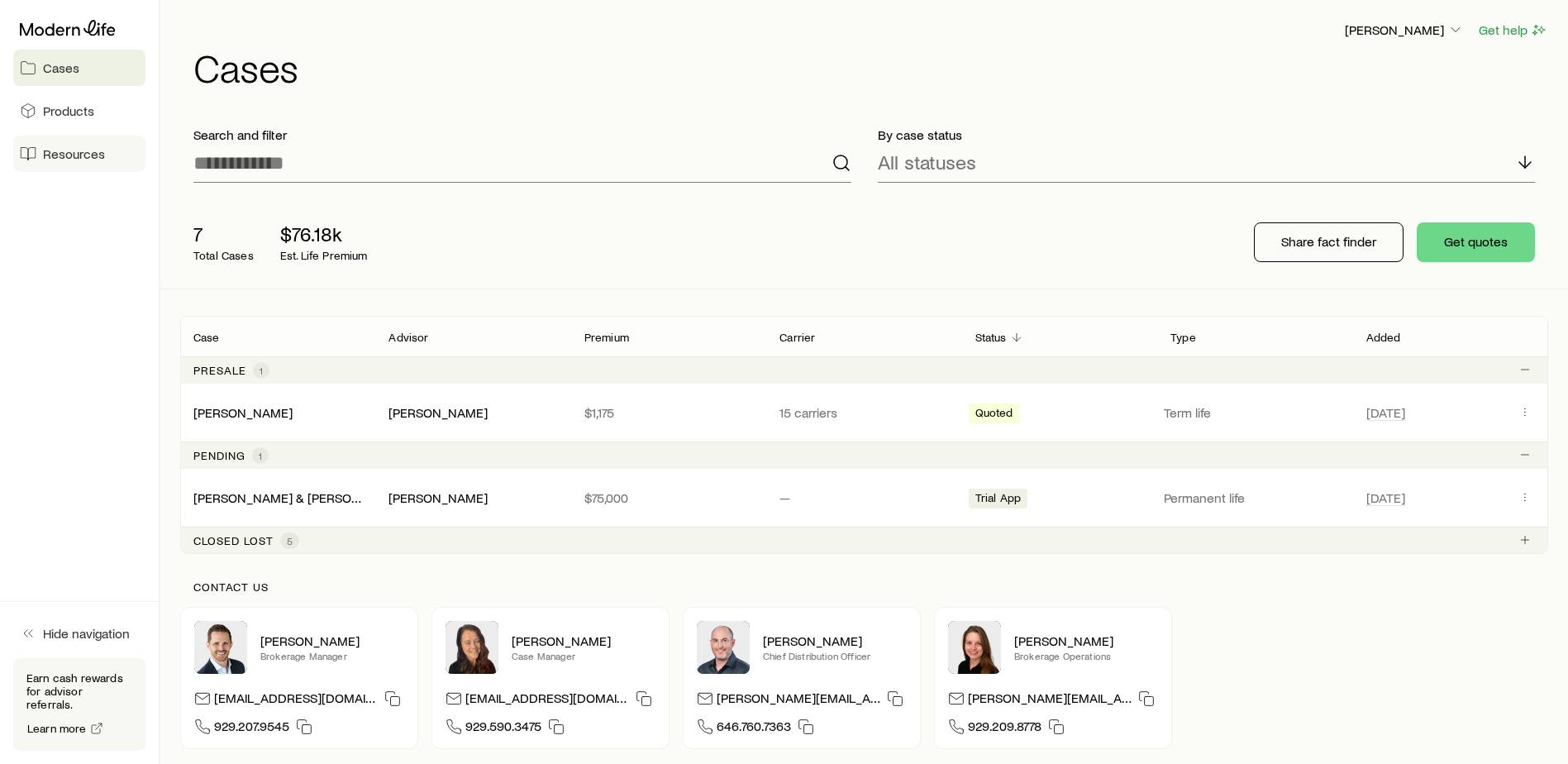
click at [64, 153] on span "Resources" at bounding box center [74, 154] width 62 height 17
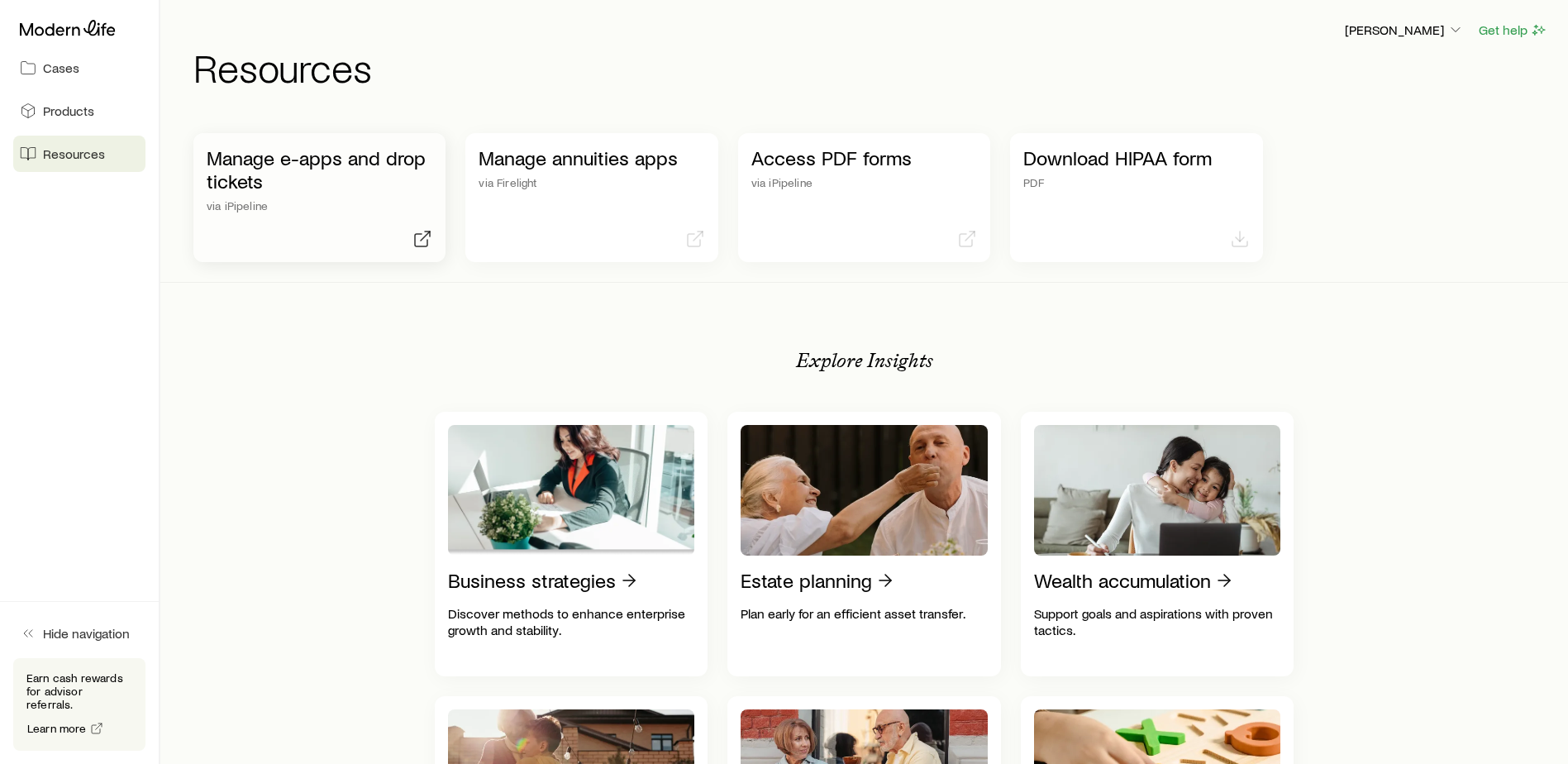
click at [305, 166] on p "Manage e-apps and drop tickets" at bounding box center [319, 169] width 225 height 46
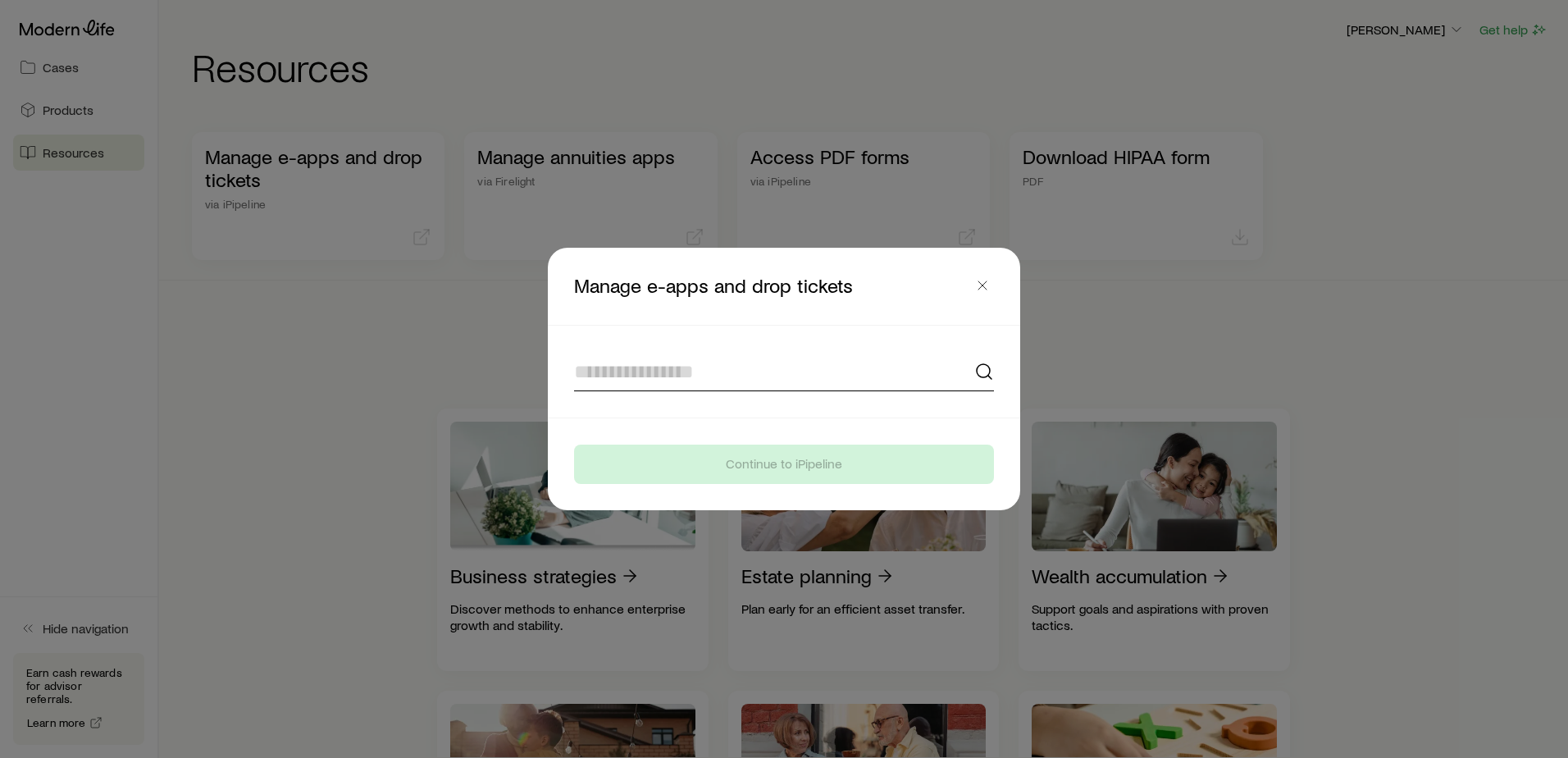
click at [599, 377] on input at bounding box center [784, 371] width 420 height 39
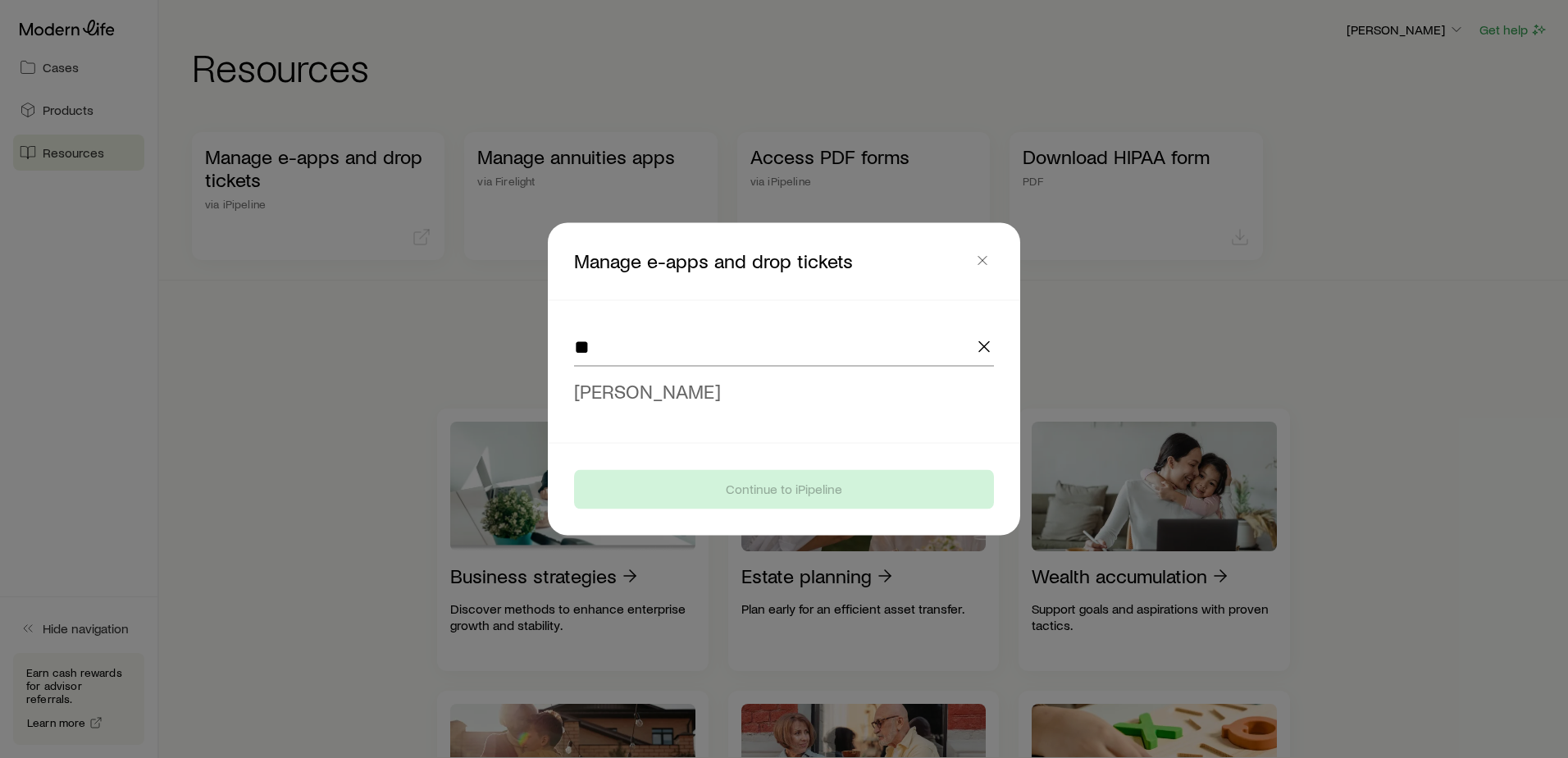
click at [612, 389] on span "[PERSON_NAME]" at bounding box center [647, 390] width 147 height 23
type input "**********"
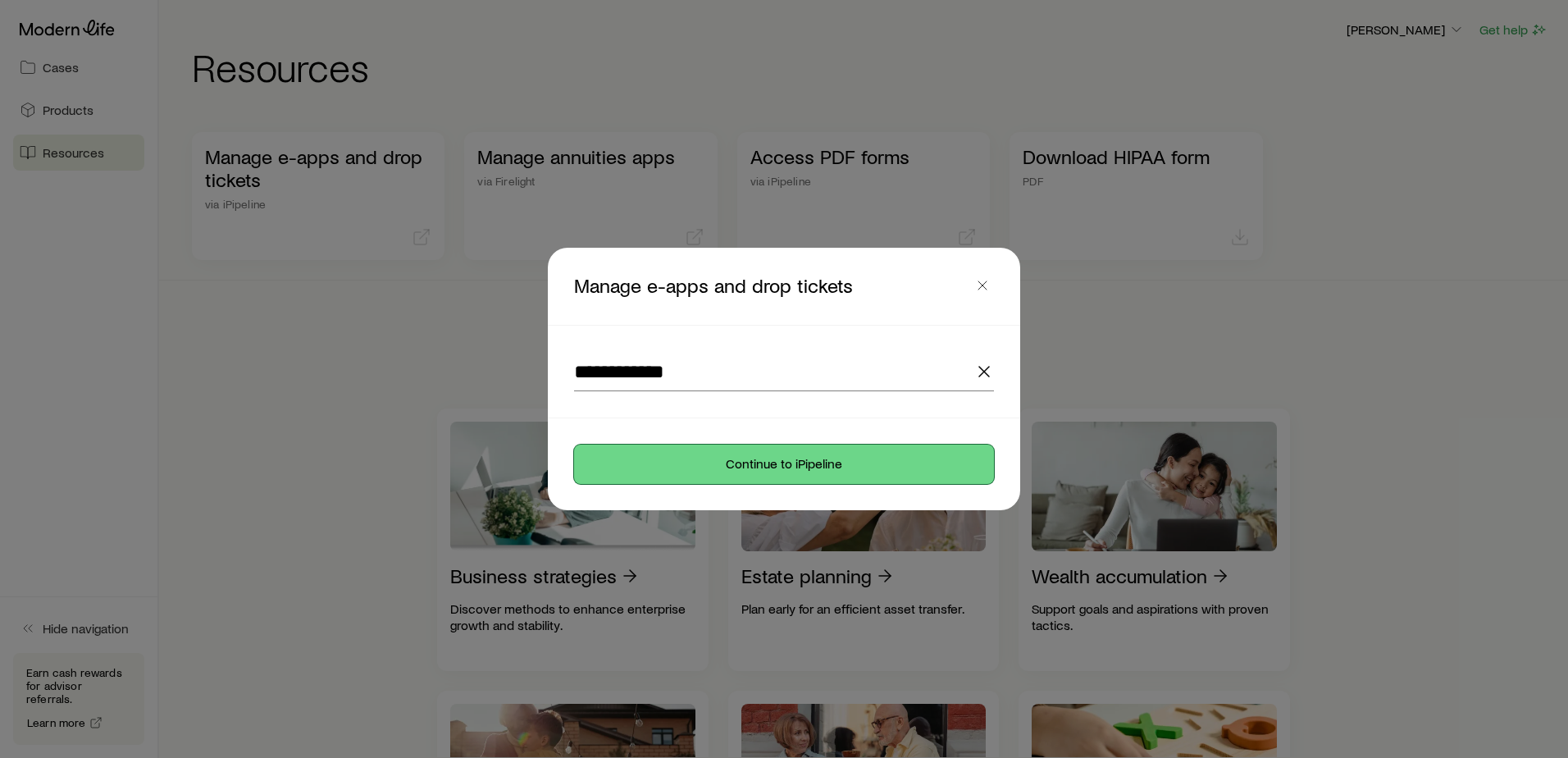
click at [779, 460] on button "Continue to iPipeline" at bounding box center [784, 464] width 420 height 39
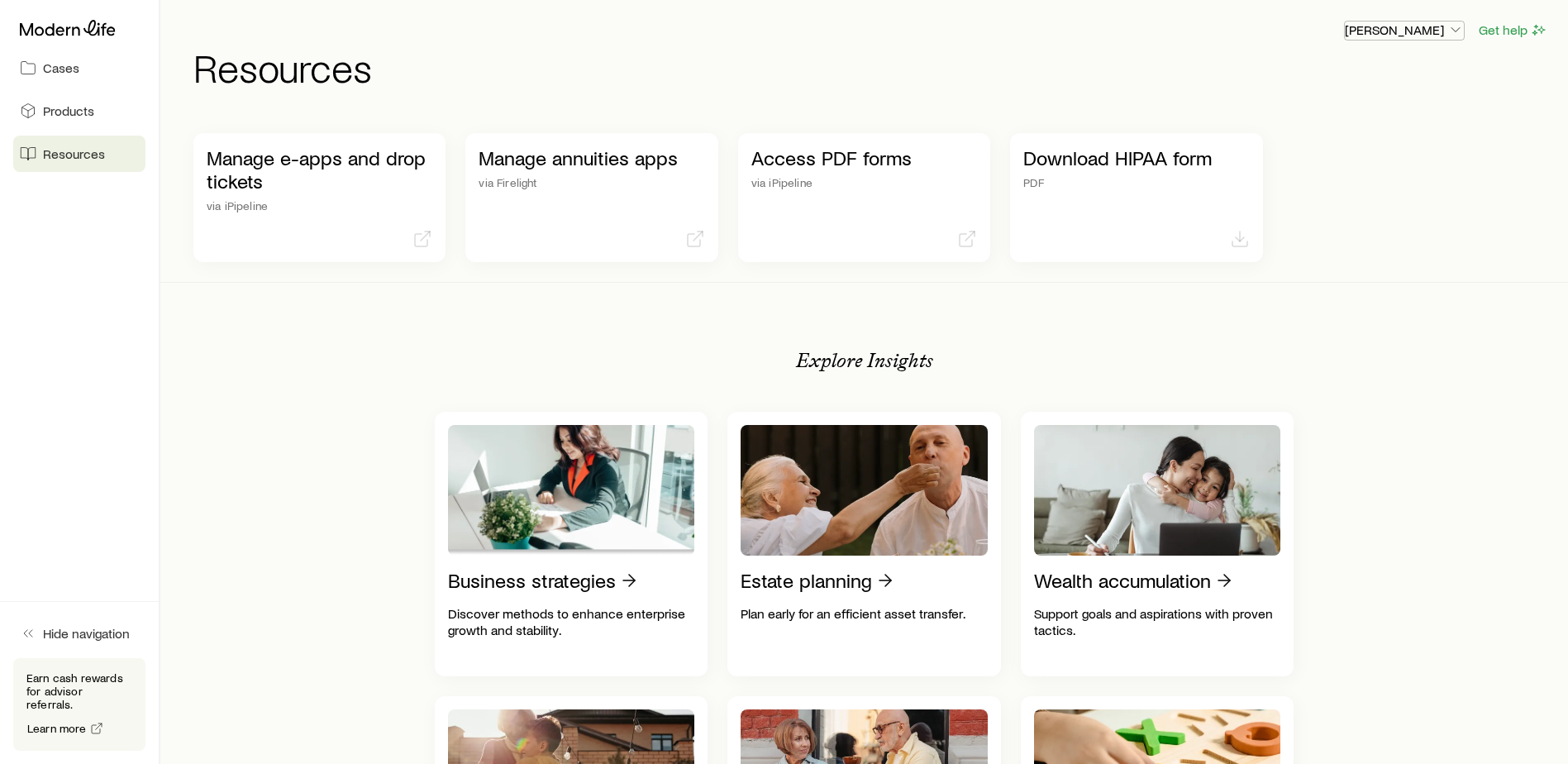
click at [1424, 33] on p "[PERSON_NAME]" at bounding box center [1405, 30] width 119 height 17
click at [1340, 79] on span "Sign out" at bounding box center [1327, 75] width 46 height 17
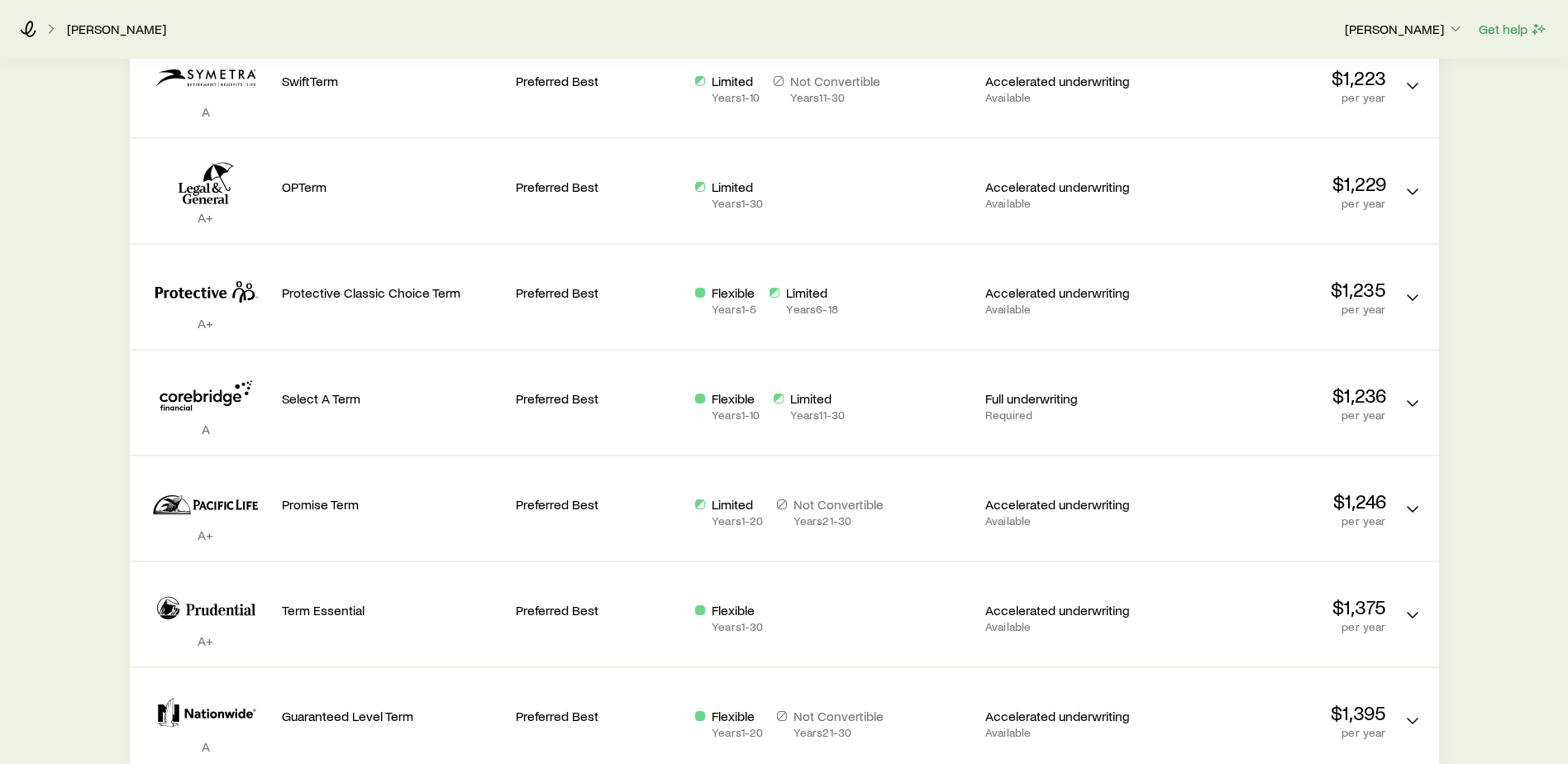
scroll to position [562, 0]
